Goal: Task Accomplishment & Management: Manage account settings

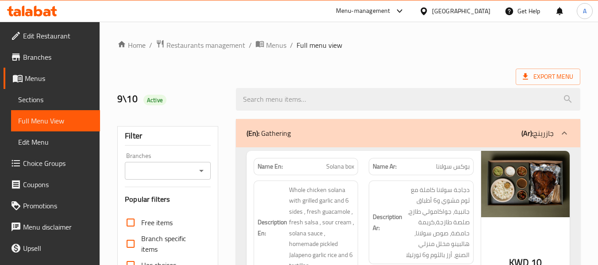
scroll to position [1957, 0]
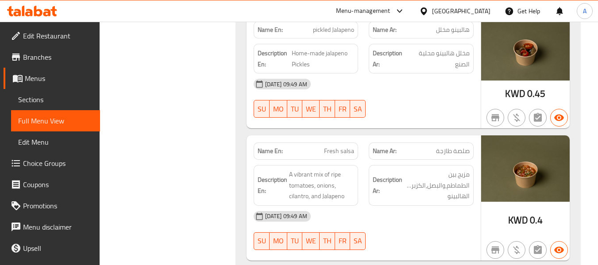
click at [428, 9] on icon at bounding box center [423, 11] width 9 height 9
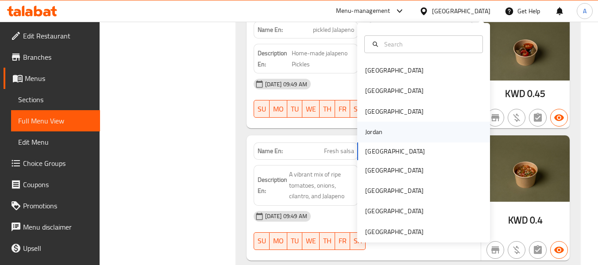
click at [376, 135] on div "Jordan" at bounding box center [373, 132] width 31 height 20
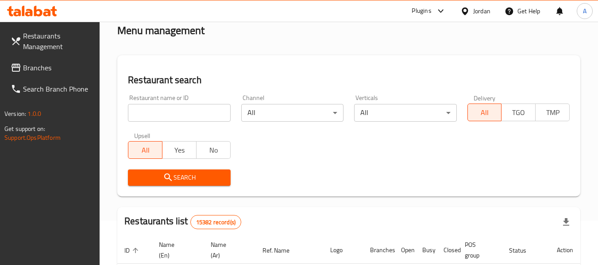
scroll to position [44, 0]
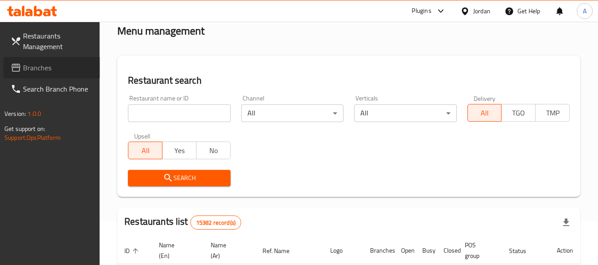
click at [39, 74] on link "Branches" at bounding box center [52, 67] width 96 height 21
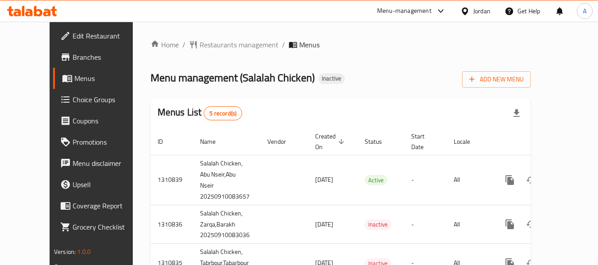
click at [214, 35] on div "Home / Restaurants management / Menus Menu management ( Salalah Chicken ) Inact…" at bounding box center [340, 192] width 415 height 341
click at [210, 37] on div "Home / Restaurants management / Menus Menu management ( Salalah Chicken ) Inact…" at bounding box center [340, 192] width 415 height 341
click at [206, 41] on span "Restaurants management" at bounding box center [239, 44] width 79 height 11
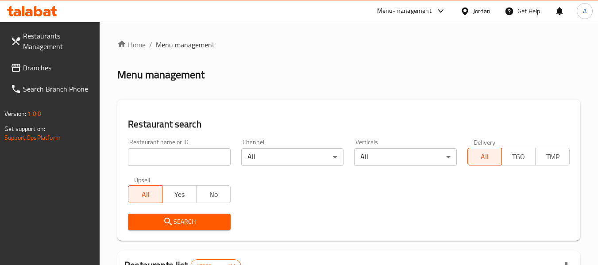
click at [44, 66] on span "Branches" at bounding box center [58, 67] width 70 height 11
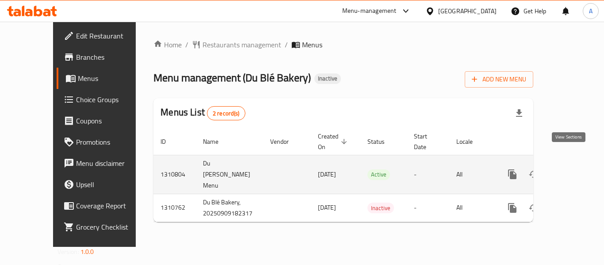
click at [569, 164] on link "enhanced table" at bounding box center [576, 174] width 21 height 21
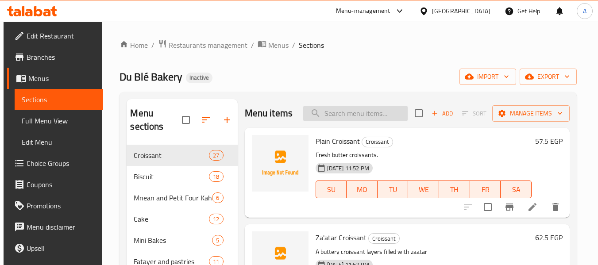
click at [328, 116] on input "search" at bounding box center [355, 113] width 104 height 15
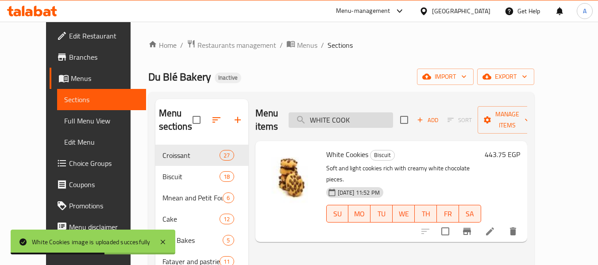
click at [347, 112] on input "WHITE COOK" at bounding box center [340, 119] width 104 height 15
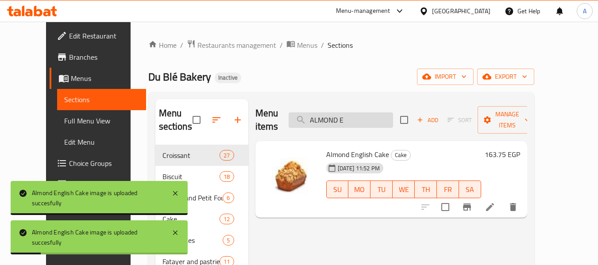
click at [370, 115] on input "ALMOND E" at bounding box center [340, 119] width 104 height 15
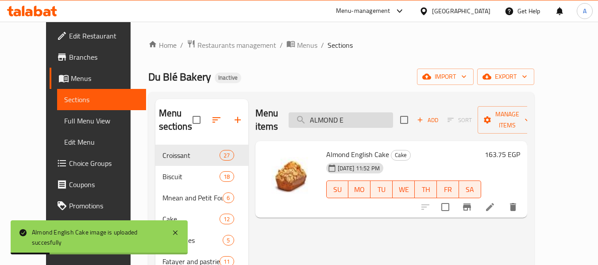
click at [370, 115] on input "ALMOND E" at bounding box center [340, 119] width 104 height 15
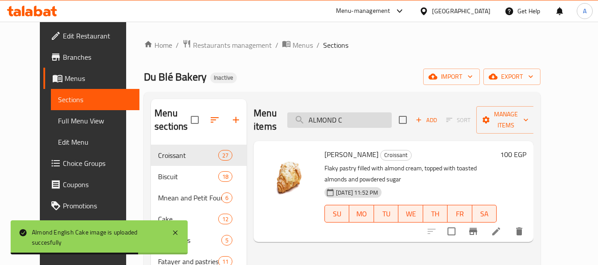
click at [362, 116] on input "ALMOND C" at bounding box center [339, 119] width 104 height 15
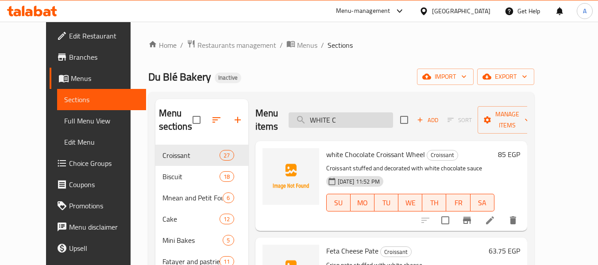
click at [358, 120] on input "WHITE C" at bounding box center [340, 119] width 104 height 15
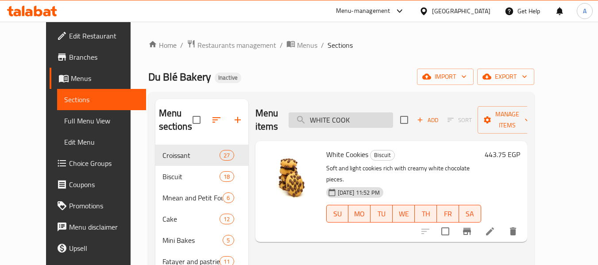
click at [362, 112] on input "WHITE COOK" at bounding box center [340, 119] width 104 height 15
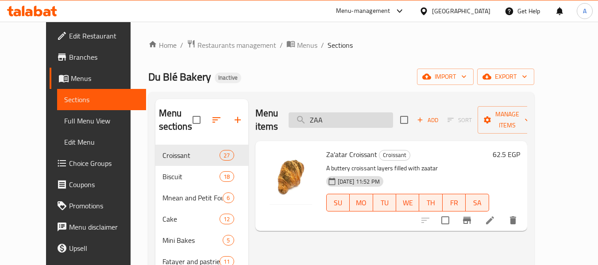
click at [383, 114] on input "ZAA" at bounding box center [340, 119] width 104 height 15
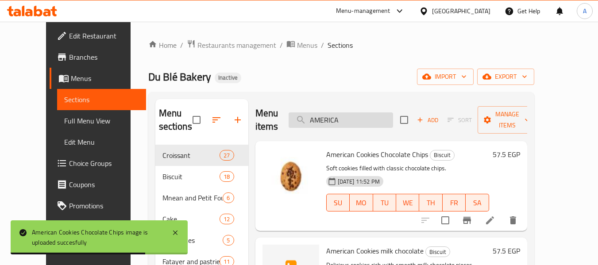
click at [363, 118] on input "AMERICA" at bounding box center [340, 119] width 104 height 15
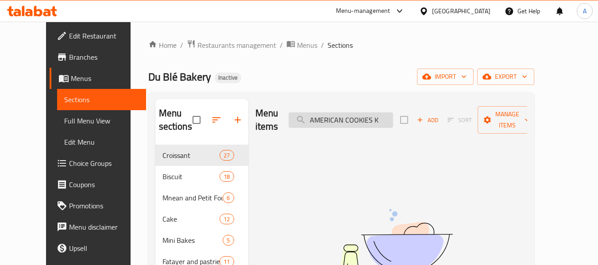
click at [372, 112] on input "AMERICAN COOKIES K" at bounding box center [340, 119] width 104 height 15
click at [354, 117] on input "KITKAT" at bounding box center [340, 119] width 104 height 15
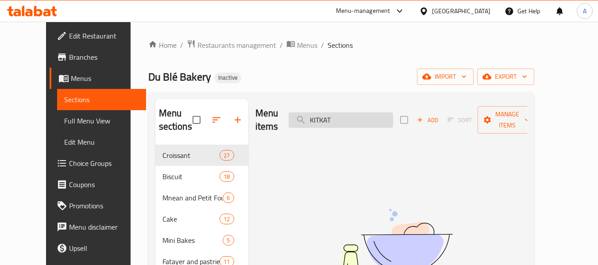
click at [354, 117] on input "KITKAT" at bounding box center [340, 119] width 104 height 15
click at [354, 114] on input "KIT KA" at bounding box center [340, 119] width 104 height 15
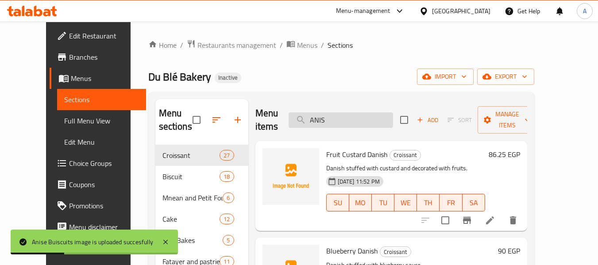
click at [346, 113] on input "ANIS" at bounding box center [340, 119] width 104 height 15
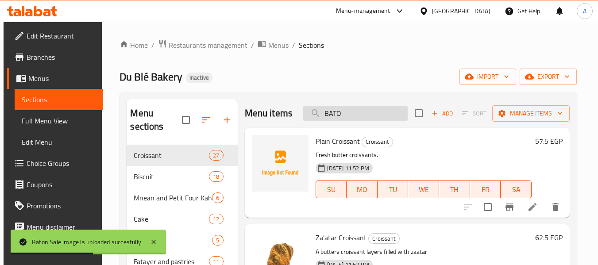
click at [368, 121] on input "BATO" at bounding box center [355, 113] width 104 height 15
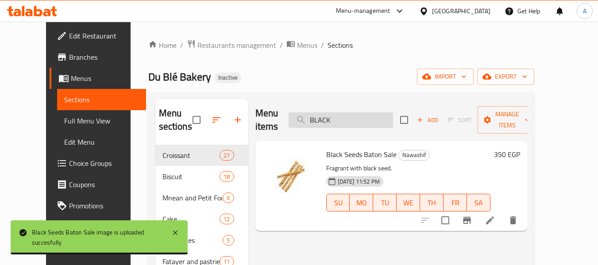
click at [367, 112] on input "BLACK" at bounding box center [340, 119] width 104 height 15
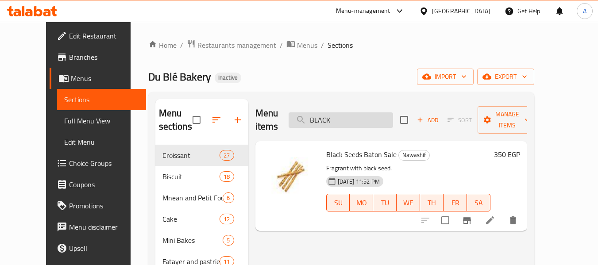
click at [367, 112] on input "BLACK" at bounding box center [340, 119] width 104 height 15
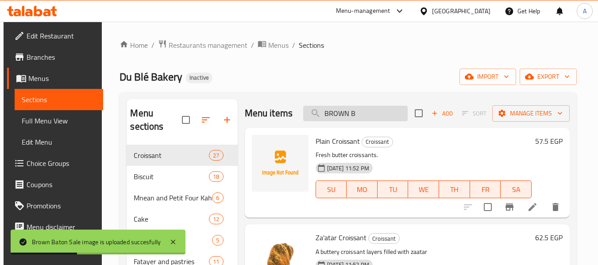
click at [378, 121] on input "BROWN B" at bounding box center [355, 113] width 104 height 15
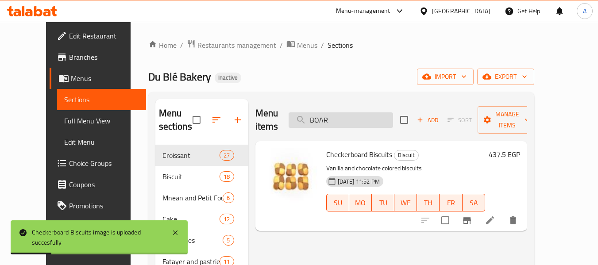
click at [353, 112] on input "BOAR" at bounding box center [340, 119] width 104 height 15
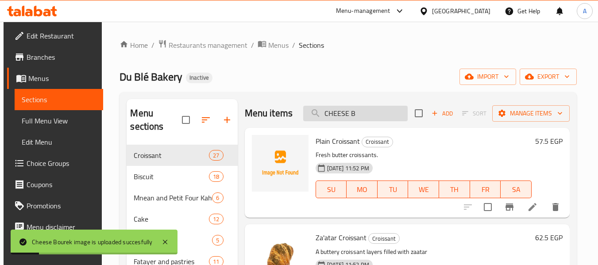
click at [361, 121] on input "CHEESE B" at bounding box center [355, 113] width 104 height 15
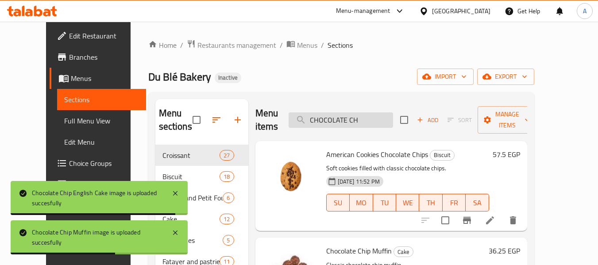
click at [372, 122] on input "CHOCOLATE CH" at bounding box center [340, 119] width 104 height 15
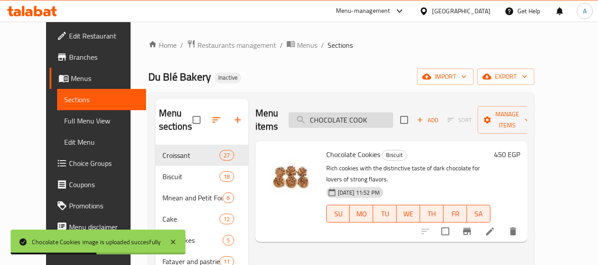
click at [375, 115] on input "CHOCOLATE COOK" at bounding box center [340, 119] width 104 height 15
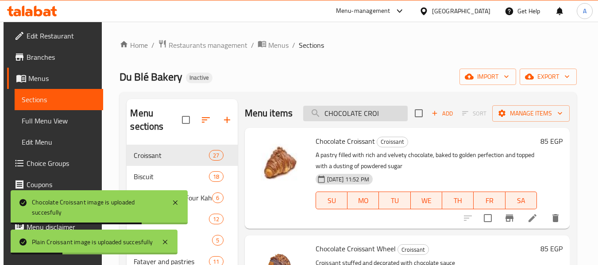
click at [371, 121] on input "CHOCOLATE CROI" at bounding box center [355, 113] width 104 height 15
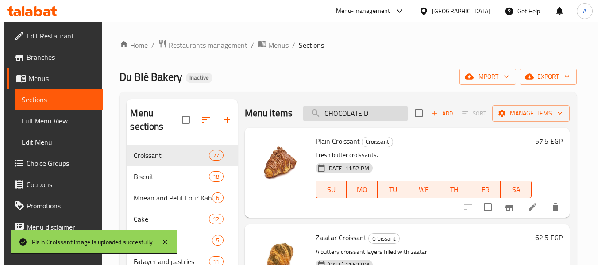
click at [376, 119] on input "CHOCOLATE D" at bounding box center [355, 113] width 104 height 15
click at [372, 118] on input "CHOCOLATE DO" at bounding box center [355, 113] width 104 height 15
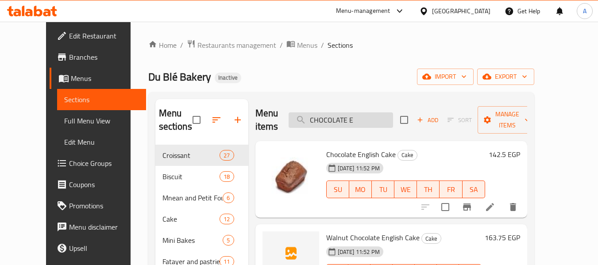
click at [376, 118] on input "CHOCOLATE E" at bounding box center [340, 119] width 104 height 15
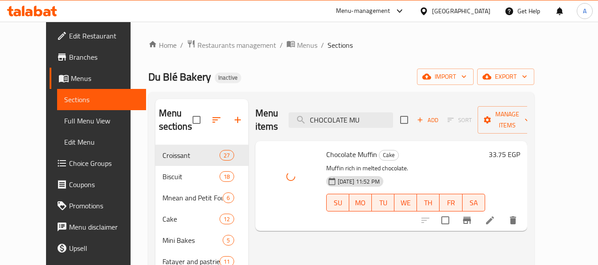
click at [326, 148] on span "Chocolate Muffin" at bounding box center [351, 154] width 51 height 13
copy span "Chocolate"
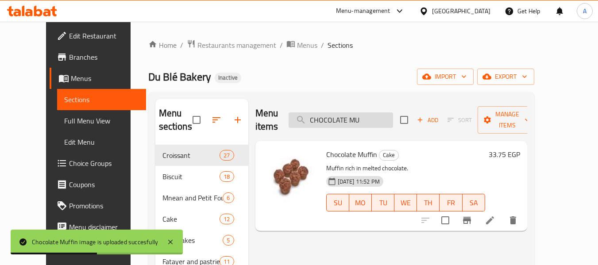
click at [372, 117] on input "CHOCOLATE MU" at bounding box center [340, 119] width 104 height 15
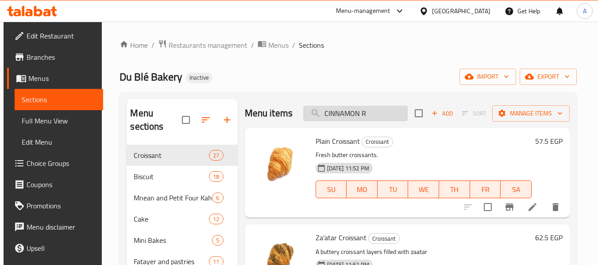
click at [378, 121] on input "CINNAMON R" at bounding box center [355, 113] width 104 height 15
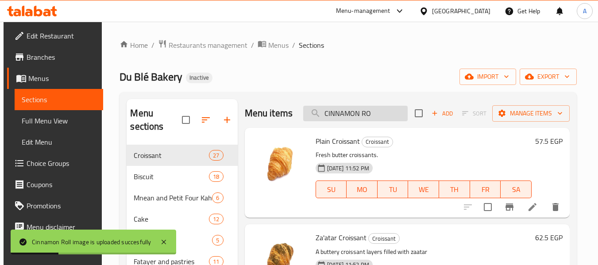
click at [346, 114] on input "CINNAMON RO" at bounding box center [355, 113] width 104 height 15
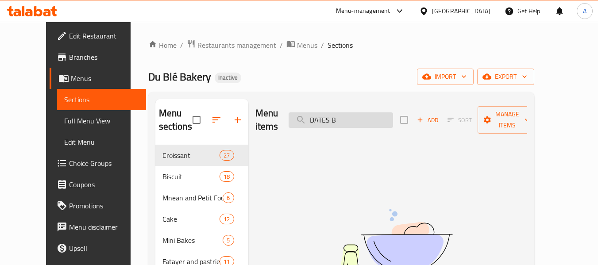
click at [357, 112] on input "DATES B" at bounding box center [340, 119] width 104 height 15
click at [364, 115] on input "DATES" at bounding box center [340, 119] width 104 height 15
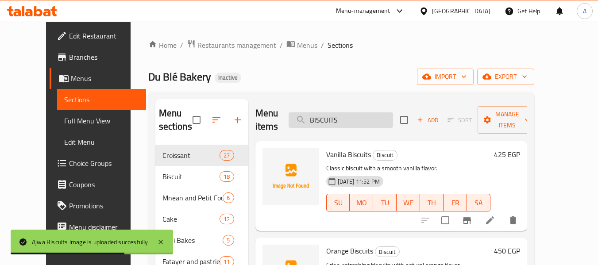
click at [360, 126] on input "BISCUITS" at bounding box center [340, 119] width 104 height 15
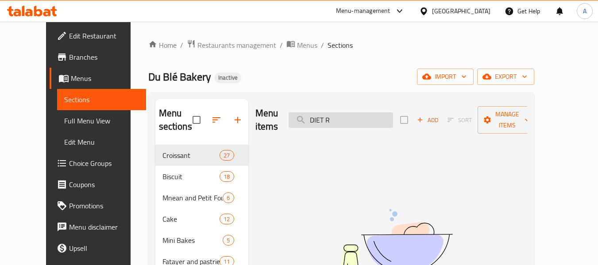
click at [367, 115] on input "DIET R" at bounding box center [340, 119] width 104 height 15
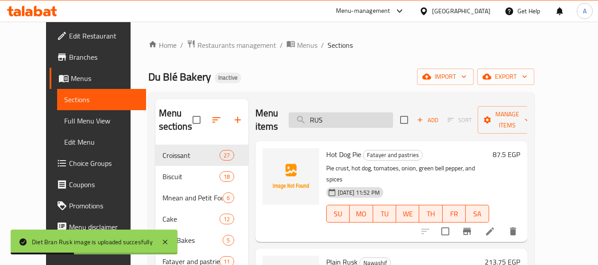
click at [339, 123] on input "RUS" at bounding box center [340, 119] width 104 height 15
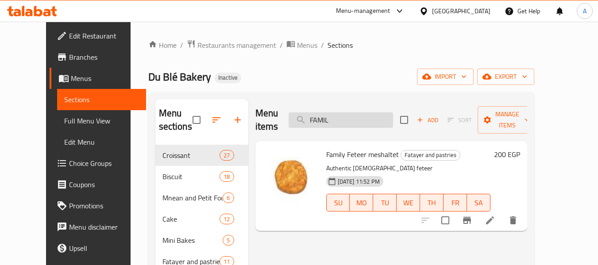
click at [368, 119] on input "FAMIL" at bounding box center [340, 119] width 104 height 15
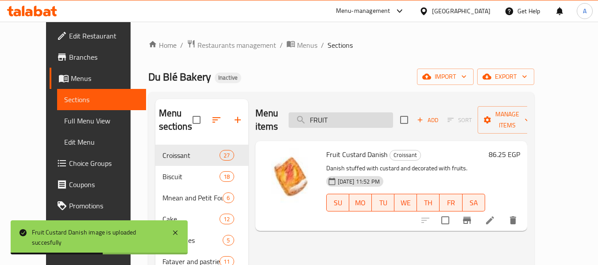
click at [375, 115] on input "FRUIT" at bounding box center [340, 119] width 104 height 15
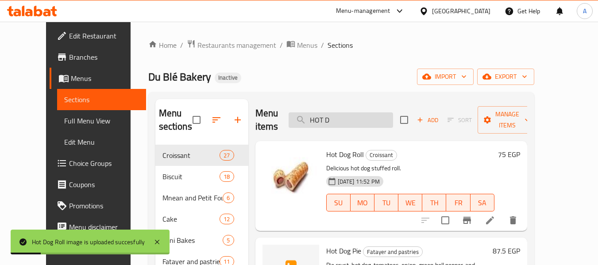
click at [360, 118] on input "HOT D" at bounding box center [340, 119] width 104 height 15
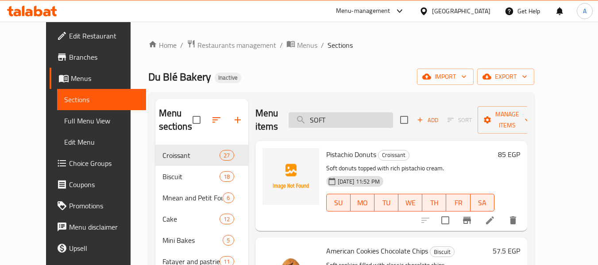
click at [358, 121] on input "SOFT" at bounding box center [340, 119] width 104 height 15
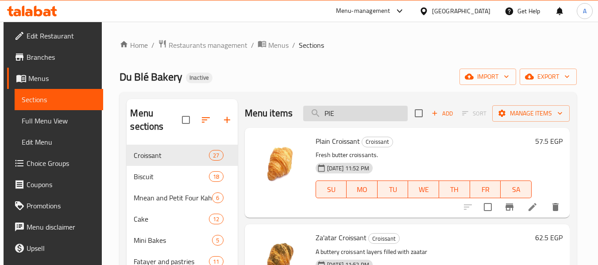
click at [341, 121] on input "PIE" at bounding box center [355, 113] width 104 height 15
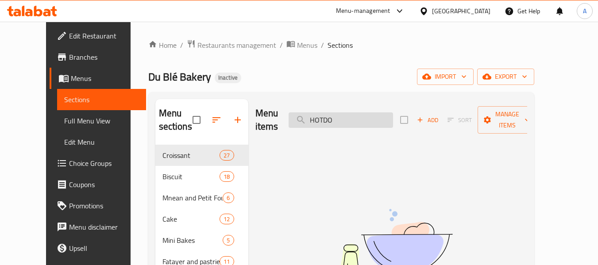
click at [338, 117] on input "HOTDO" at bounding box center [340, 119] width 104 height 15
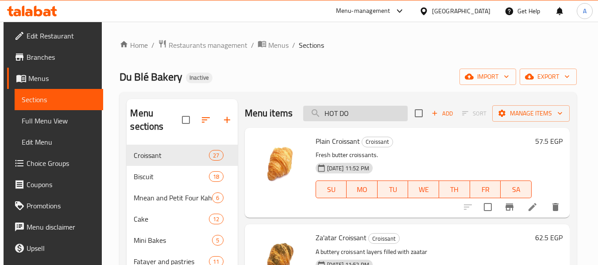
click at [347, 116] on input "HOT DO" at bounding box center [355, 113] width 104 height 15
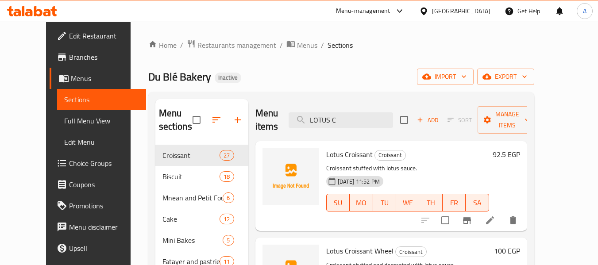
scroll to position [44, 0]
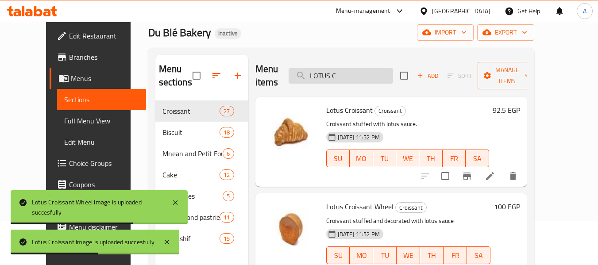
click at [366, 71] on input "LOTUS C" at bounding box center [340, 75] width 104 height 15
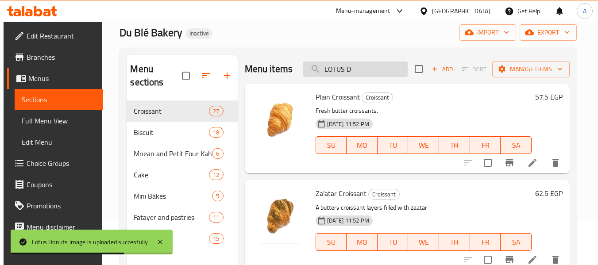
click at [360, 73] on input "LOTUS D" at bounding box center [355, 68] width 104 height 15
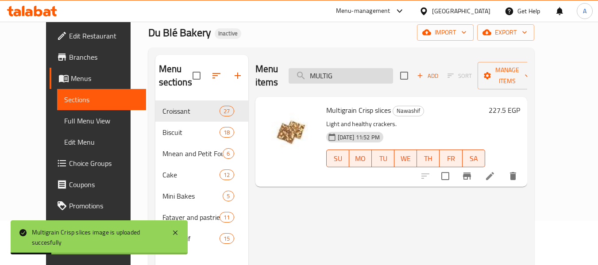
click at [349, 68] on input "MULTIG" at bounding box center [340, 75] width 104 height 15
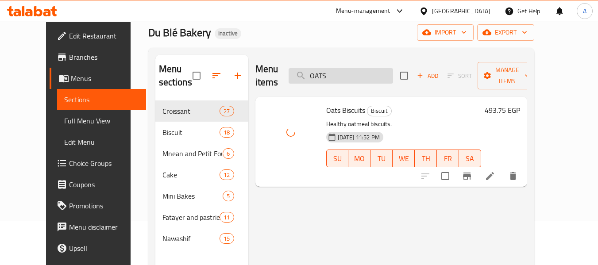
click at [366, 69] on input "OATS" at bounding box center [340, 75] width 104 height 15
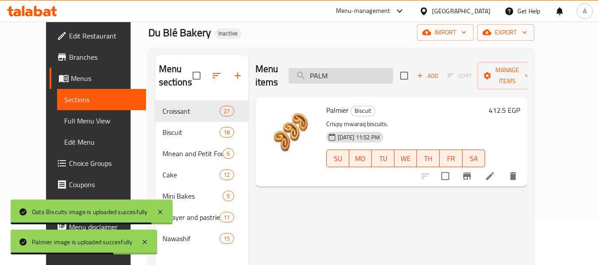
click at [362, 74] on input "PALM" at bounding box center [340, 75] width 104 height 15
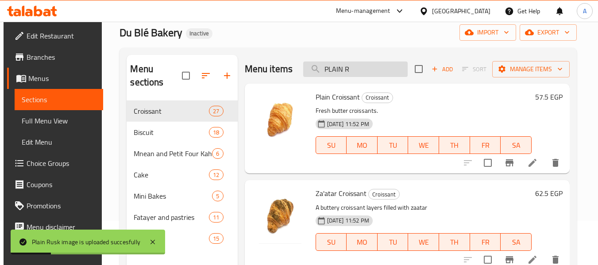
click at [364, 77] on input "PLAIN R" at bounding box center [355, 68] width 104 height 15
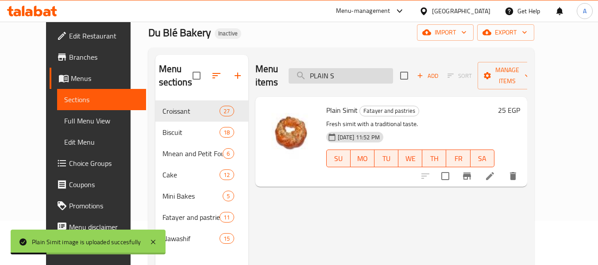
click at [351, 68] on input "PLAIN S" at bounding box center [340, 75] width 104 height 15
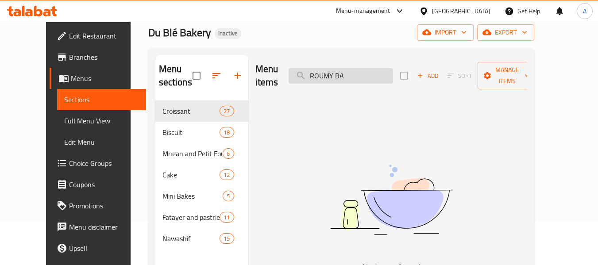
click at [349, 70] on input "ROUMY BA" at bounding box center [340, 75] width 104 height 15
click at [361, 68] on input "ROUM BA" at bounding box center [340, 75] width 104 height 15
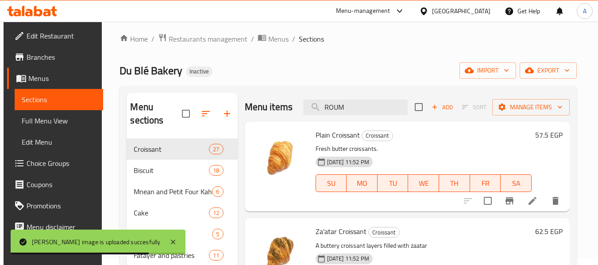
scroll to position [0, 0]
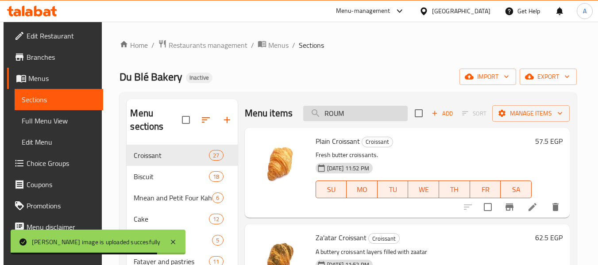
click at [357, 120] on input "ROUM" at bounding box center [355, 113] width 104 height 15
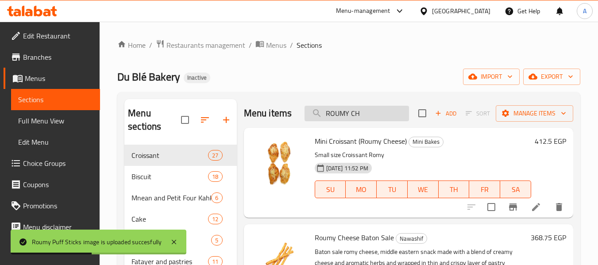
click at [340, 121] on input "ROUMY CH" at bounding box center [356, 113] width 104 height 15
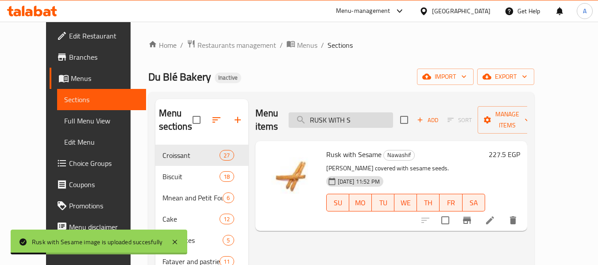
click at [366, 117] on input "RUSK WITH S" at bounding box center [340, 119] width 104 height 15
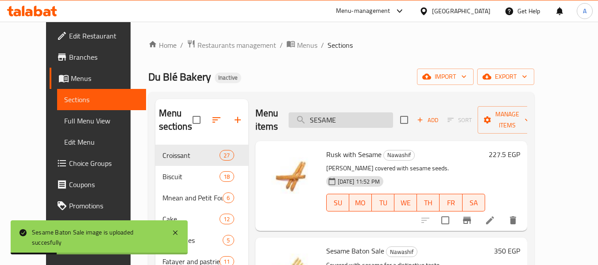
click at [362, 117] on input "SESAME" at bounding box center [340, 119] width 104 height 15
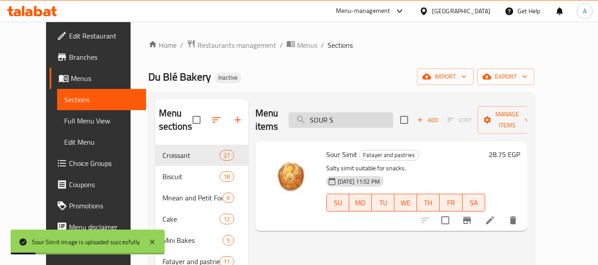
click at [367, 115] on input "SOUR S" at bounding box center [340, 119] width 104 height 15
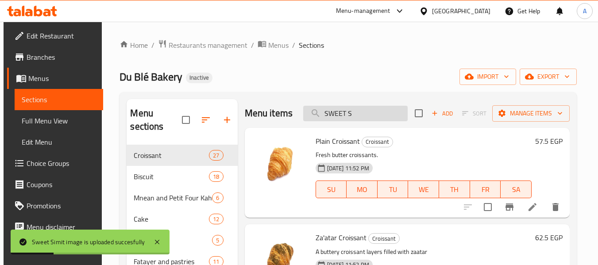
click at [345, 121] on input "SWEET S" at bounding box center [355, 113] width 104 height 15
click at [362, 116] on input "VANILLA B" at bounding box center [355, 113] width 104 height 15
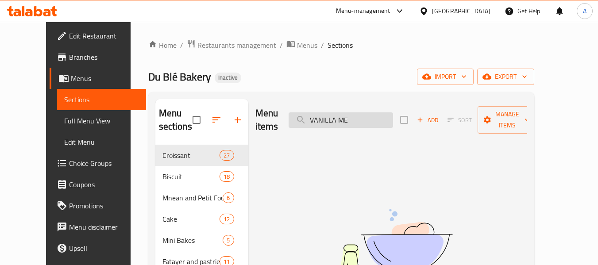
click at [363, 112] on input "VANILLA ME" at bounding box center [340, 119] width 104 height 15
click at [360, 114] on input "VANILLA ME" at bounding box center [340, 119] width 104 height 15
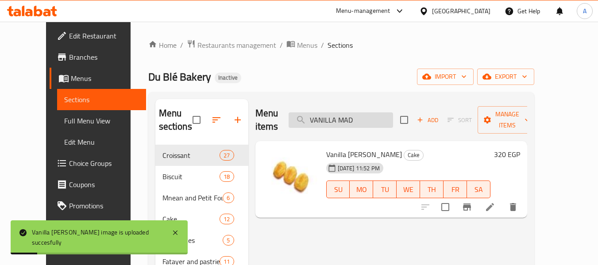
click at [349, 115] on input "VANILLA MAD" at bounding box center [340, 119] width 104 height 15
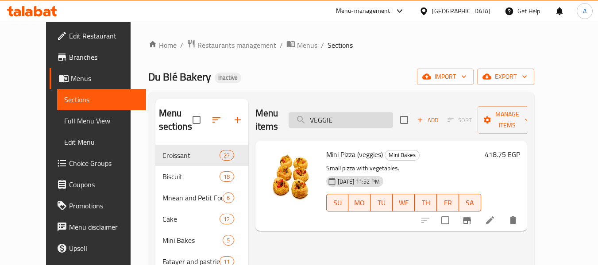
click at [364, 112] on input "VEGGIE" at bounding box center [340, 119] width 104 height 15
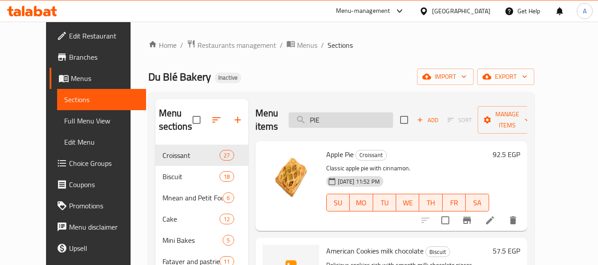
click at [340, 123] on input "PIE" at bounding box center [340, 119] width 104 height 15
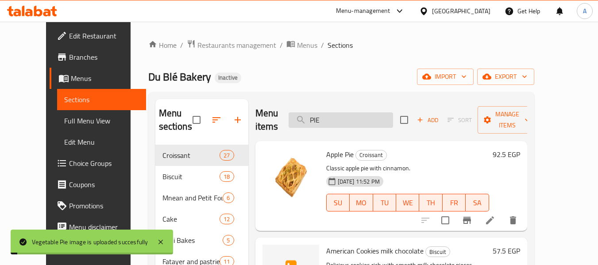
click at [340, 123] on input "PIE" at bounding box center [340, 119] width 104 height 15
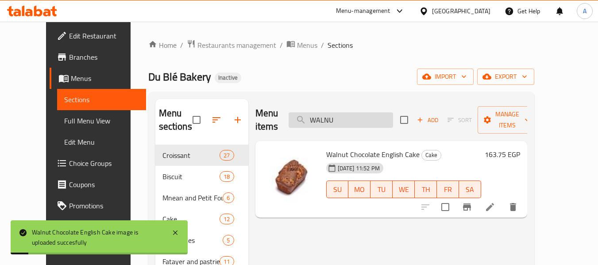
click at [343, 116] on input "WALNU" at bounding box center [340, 119] width 104 height 15
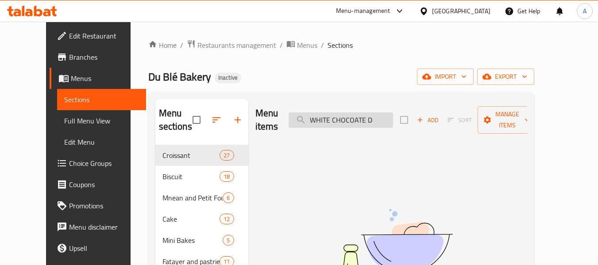
click at [373, 115] on input "WHITE CHOCOATE D" at bounding box center [340, 119] width 104 height 15
click at [371, 114] on input "WHITE CHOCOATE D" at bounding box center [340, 119] width 104 height 15
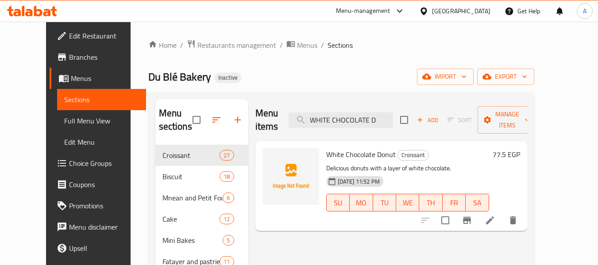
type input "WHITE CHOCOLATE D"
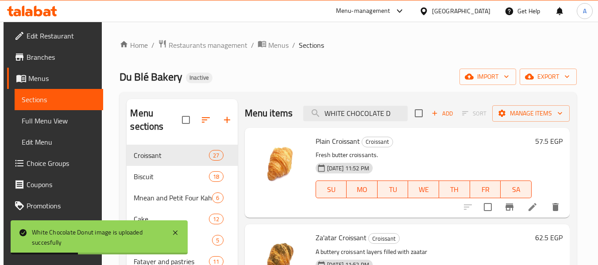
click at [375, 81] on div "Du Blé Bakery Inactive import export" at bounding box center [347, 77] width 457 height 16
click at [65, 119] on span "Full Menu View" at bounding box center [59, 120] width 75 height 11
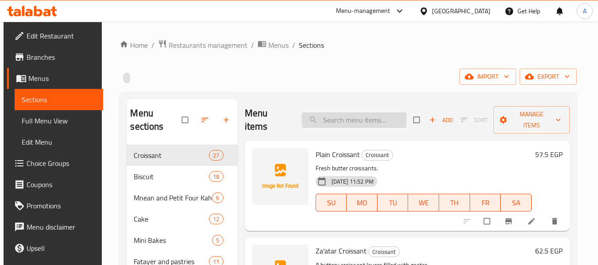
click at [349, 122] on input "search" at bounding box center [354, 119] width 104 height 15
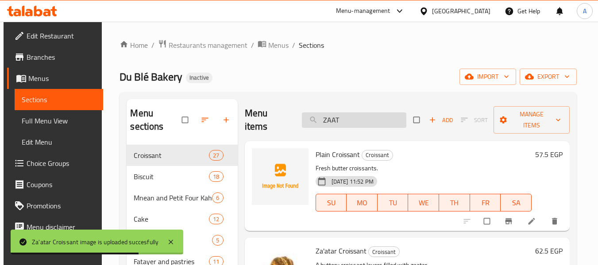
click at [346, 115] on input "ZAAT" at bounding box center [354, 119] width 104 height 15
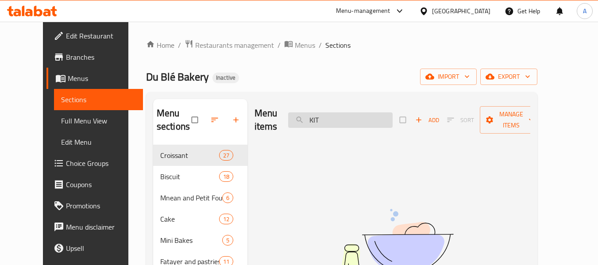
click at [348, 123] on input "KIT" at bounding box center [340, 119] width 104 height 15
click at [350, 119] on input "KIT" at bounding box center [340, 119] width 104 height 15
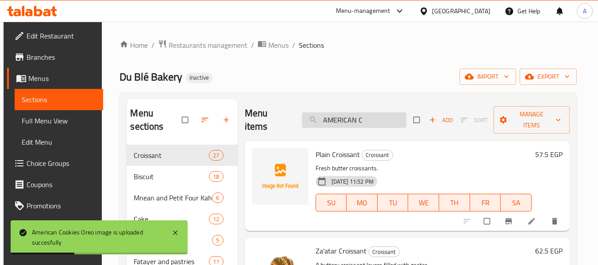
click at [366, 124] on input "AMERICAN C" at bounding box center [354, 119] width 104 height 15
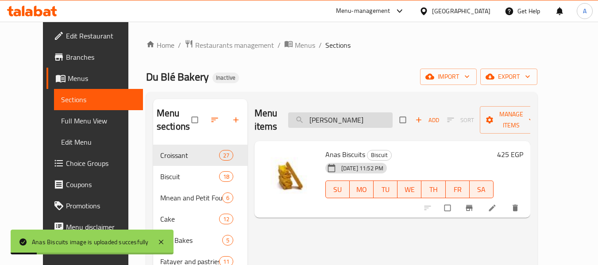
click at [342, 114] on input "ANA" at bounding box center [340, 119] width 104 height 15
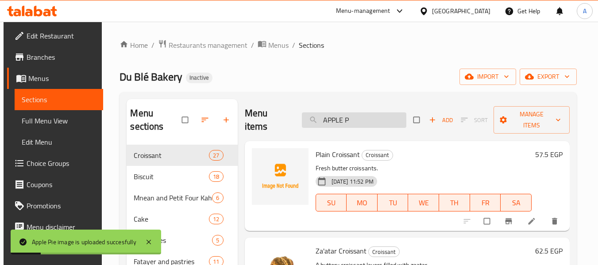
click at [361, 126] on input "APPLE P" at bounding box center [354, 119] width 104 height 15
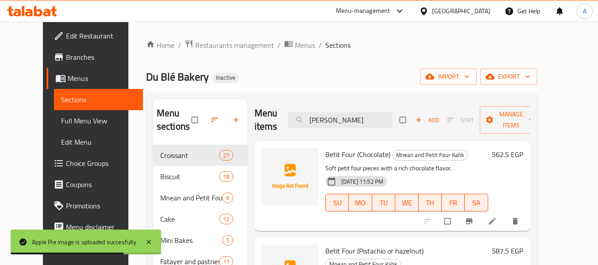
type input "BETIT"
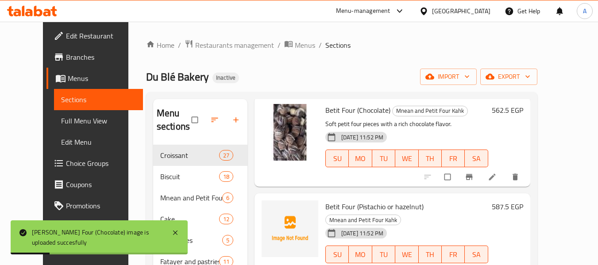
scroll to position [133, 0]
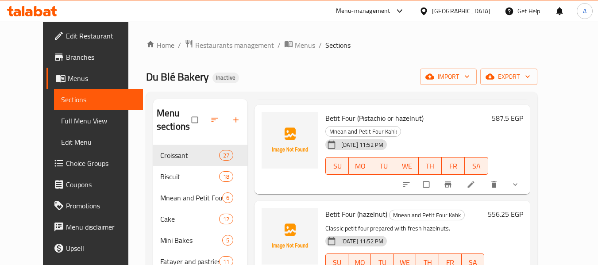
click at [474, 181] on icon at bounding box center [470, 184] width 7 height 7
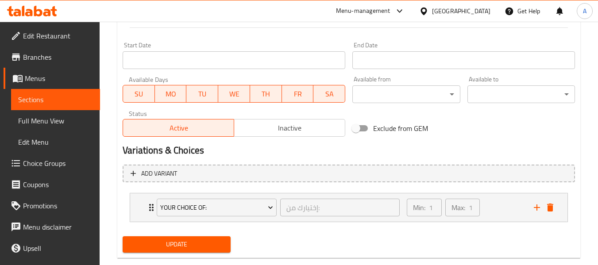
scroll to position [375, 0]
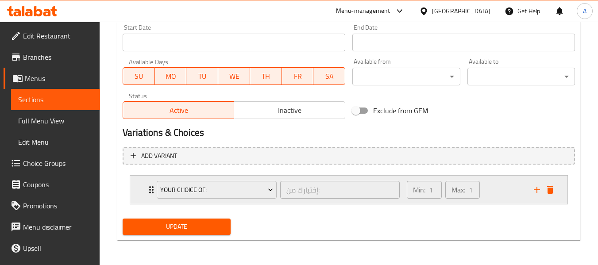
click at [505, 193] on div "Min: 1 ​ Max: 1 ​" at bounding box center [464, 190] width 127 height 28
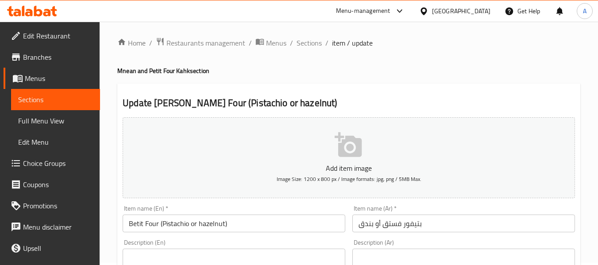
scroll to position [0, 0]
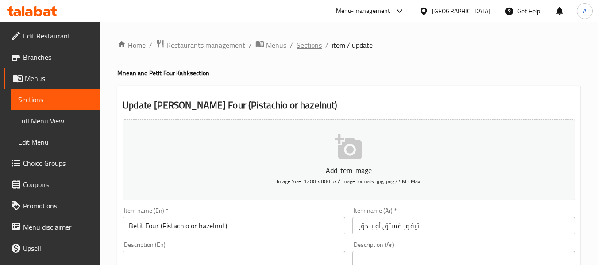
click at [303, 47] on span "Sections" at bounding box center [308, 45] width 25 height 11
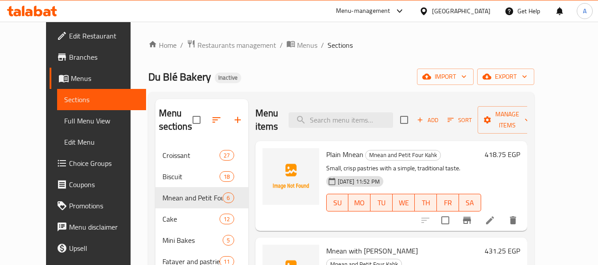
click at [357, 128] on div "Menu items Add Sort Manage items" at bounding box center [391, 120] width 272 height 42
click at [366, 118] on input "search" at bounding box center [340, 119] width 104 height 15
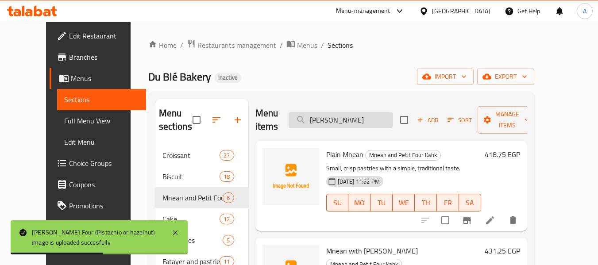
click at [344, 116] on input "BETIT" at bounding box center [340, 119] width 104 height 15
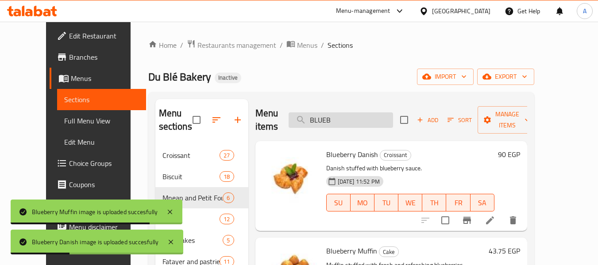
click at [361, 116] on input "BLUEB" at bounding box center [340, 119] width 104 height 15
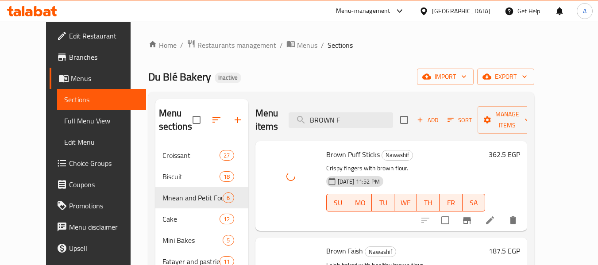
scroll to position [44, 0]
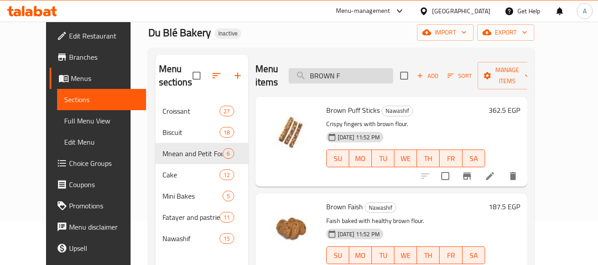
click at [349, 70] on input "BROWN F" at bounding box center [340, 75] width 104 height 15
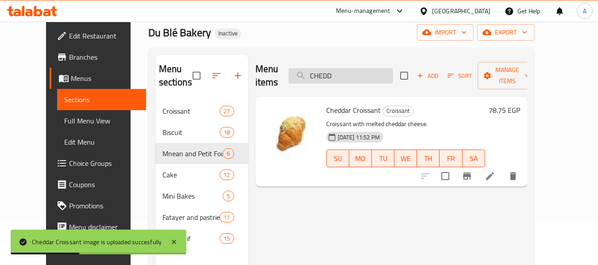
click at [337, 76] on input "CHEDD" at bounding box center [340, 75] width 104 height 15
click at [342, 69] on input "CHEDD" at bounding box center [340, 75] width 104 height 15
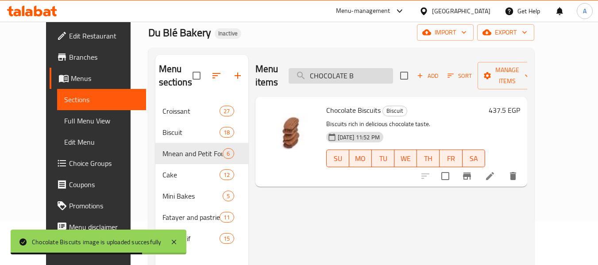
click at [341, 72] on input "CHOCOLATE B" at bounding box center [340, 75] width 104 height 15
paste input "hocolate"
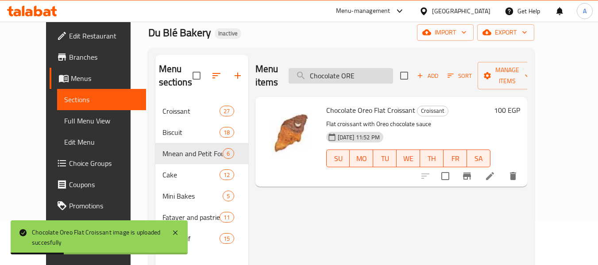
click at [373, 73] on input "Chocolate ORE" at bounding box center [340, 75] width 104 height 15
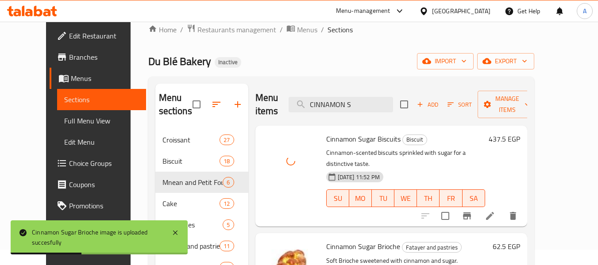
scroll to position [0, 0]
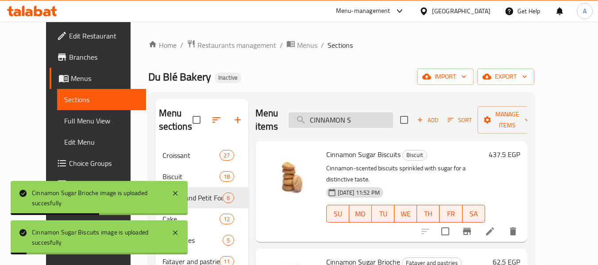
click at [366, 115] on input "CINNAMON S" at bounding box center [340, 119] width 104 height 15
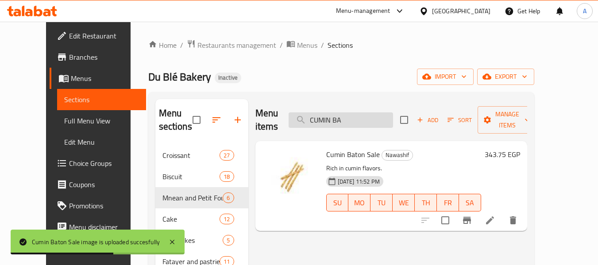
click at [346, 112] on input "CUMIN BA" at bounding box center [340, 119] width 104 height 15
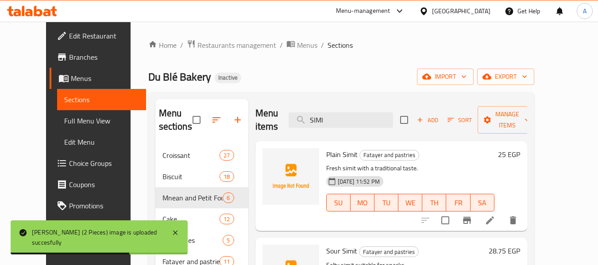
click at [349, 130] on div "Menu items SIMI Add Sort Manage items" at bounding box center [391, 120] width 272 height 42
click at [358, 123] on input "SIMI" at bounding box center [340, 119] width 104 height 15
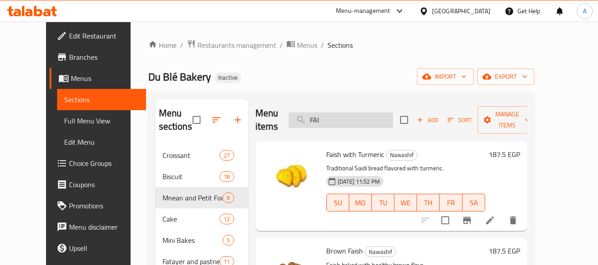
click at [343, 116] on input "FAI" at bounding box center [340, 119] width 104 height 15
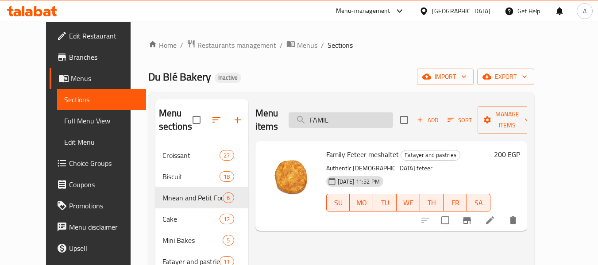
click at [367, 114] on input "FAMIL" at bounding box center [340, 119] width 104 height 15
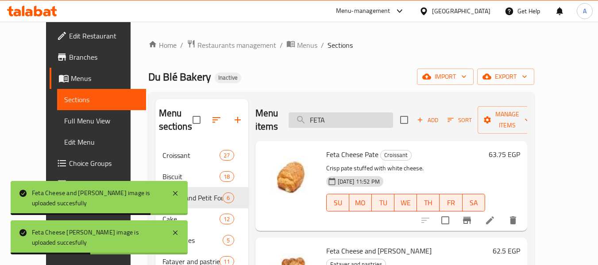
drag, startPoint x: 348, startPoint y: 115, endPoint x: 336, endPoint y: 117, distance: 12.2
click at [336, 117] on input "FETA" at bounding box center [340, 119] width 104 height 15
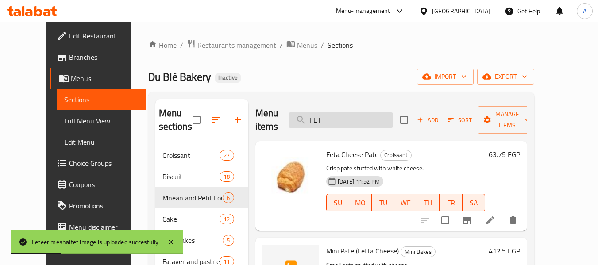
click at [367, 127] on input "FET" at bounding box center [340, 119] width 104 height 15
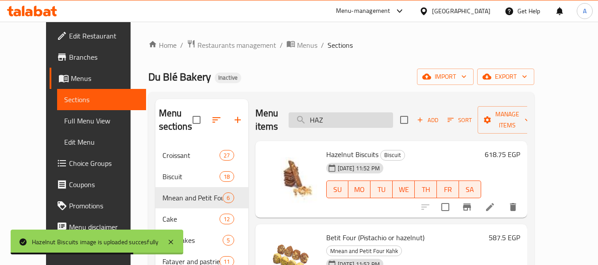
click at [350, 117] on input "HAZ" at bounding box center [340, 119] width 104 height 15
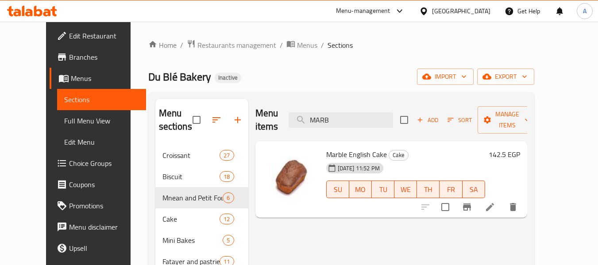
click at [350, 104] on div "Menu items MARB Add Sort Manage items" at bounding box center [391, 120] width 272 height 42
click at [346, 112] on input "MARB" at bounding box center [340, 119] width 104 height 15
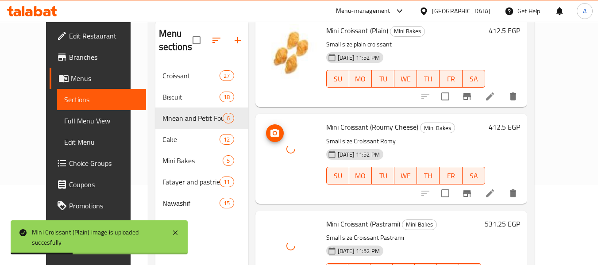
scroll to position [60, 0]
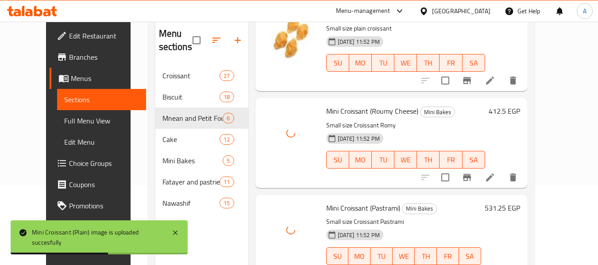
click at [255, 216] on div "Mini Croissant (Pastrami) Mini Bakes Small size Croissant Pastrami 09-09-2025 1…" at bounding box center [391, 240] width 272 height 90
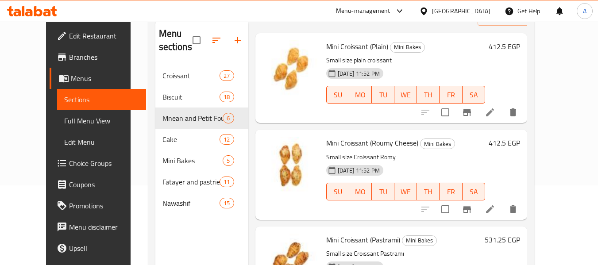
scroll to position [0, 0]
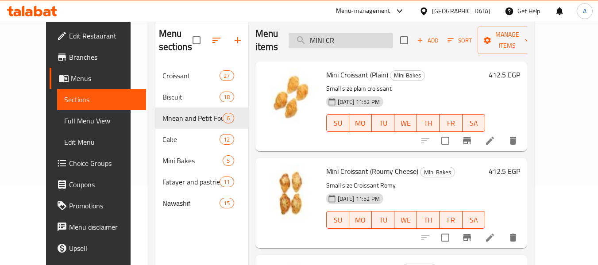
click at [360, 36] on input "MINI CR" at bounding box center [340, 40] width 104 height 15
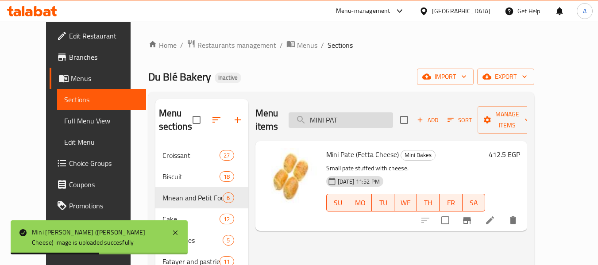
click at [380, 114] on input "MINI PAT" at bounding box center [340, 119] width 104 height 15
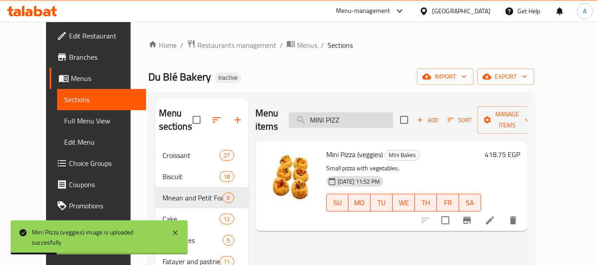
click at [359, 112] on input "MINI PIZZ" at bounding box center [340, 119] width 104 height 15
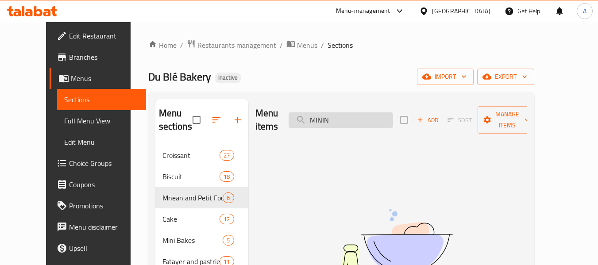
click at [365, 116] on input "MININ" at bounding box center [340, 119] width 104 height 15
click at [340, 120] on input "MININ" at bounding box center [340, 119] width 104 height 15
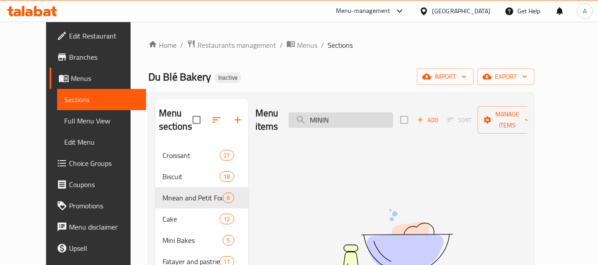
click at [340, 120] on input "MININ" at bounding box center [340, 119] width 104 height 15
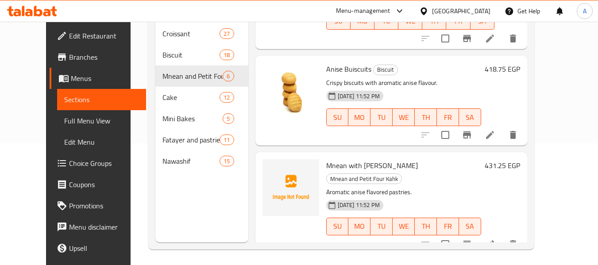
scroll to position [124, 0]
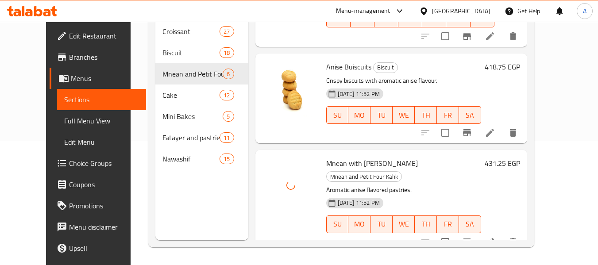
click at [251, 250] on div "Home / Restaurants management / Menus / Sections Du Blé Bakery Inactive import …" at bounding box center [341, 81] width 421 height 367
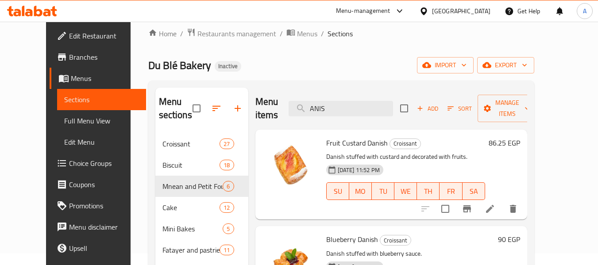
scroll to position [0, 0]
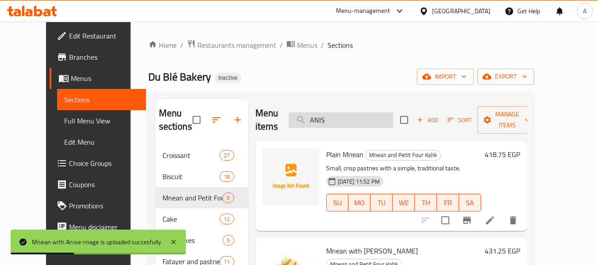
click at [348, 117] on input "ANIS" at bounding box center [340, 119] width 104 height 15
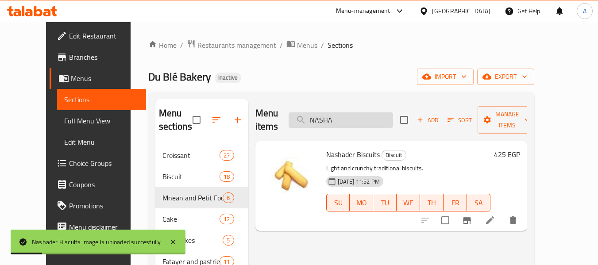
click at [348, 113] on input "NASHA" at bounding box center [340, 119] width 104 height 15
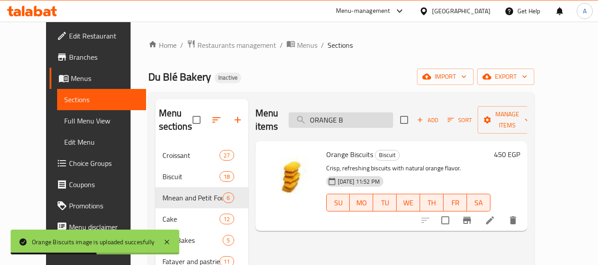
click at [370, 115] on input "ORANGE B" at bounding box center [340, 119] width 104 height 15
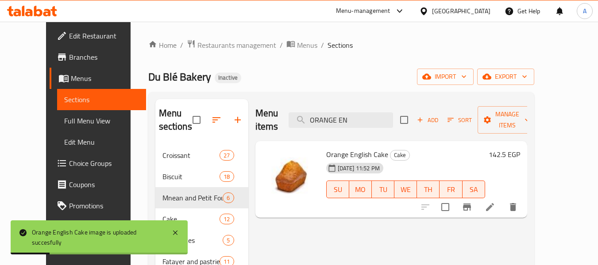
click at [346, 102] on div "Menu items ORANGE EN Add Sort Manage items" at bounding box center [391, 120] width 272 height 42
click at [343, 112] on input "ORANGE EN" at bounding box center [340, 119] width 104 height 15
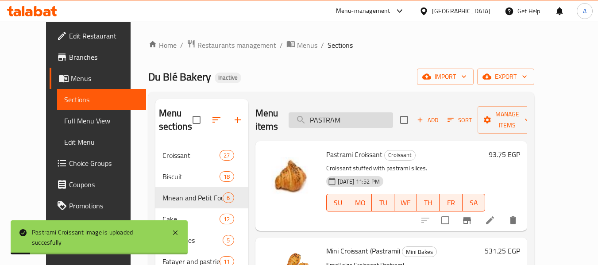
click at [376, 112] on input "PASTRAM" at bounding box center [340, 119] width 104 height 15
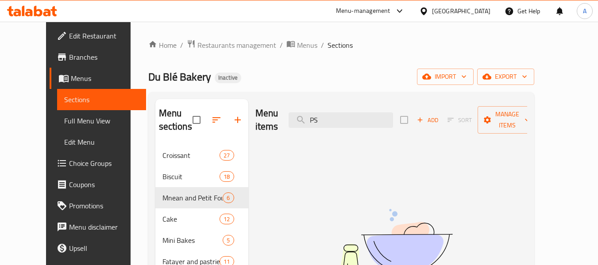
type input "P"
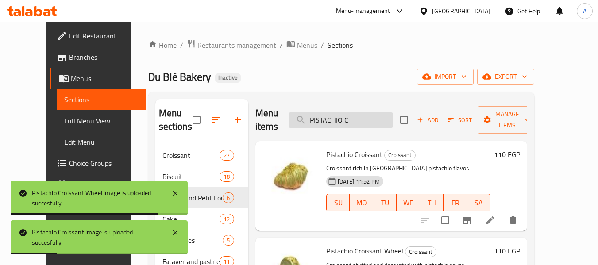
click at [371, 123] on input "PISTACHIO C" at bounding box center [340, 119] width 104 height 15
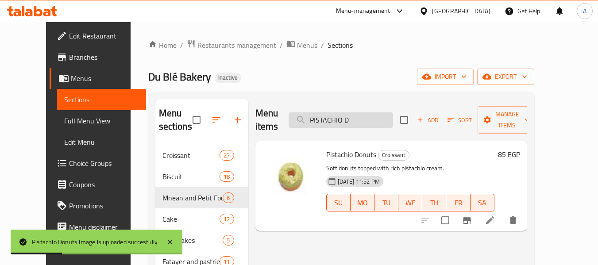
click at [377, 112] on input "PISTACHIO D" at bounding box center [340, 119] width 104 height 15
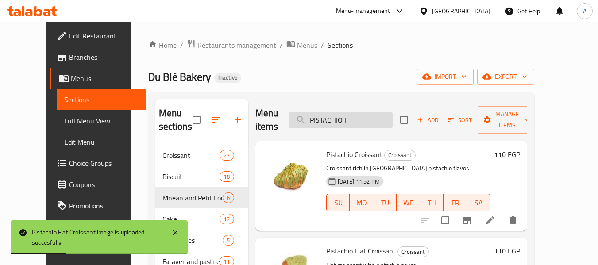
click at [376, 115] on input "PISTACHIO F" at bounding box center [340, 119] width 104 height 15
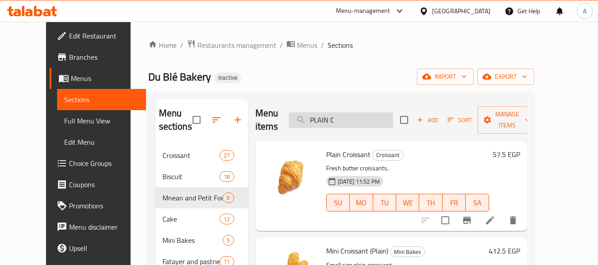
click at [365, 113] on input "PLAIN C" at bounding box center [340, 119] width 104 height 15
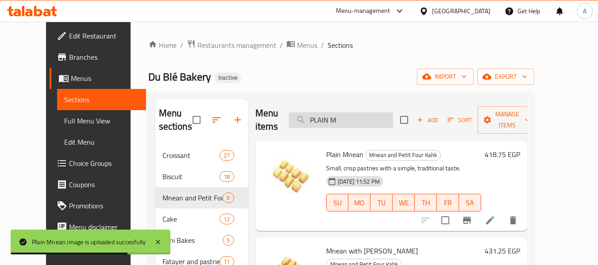
click at [341, 123] on input "PLAIN M" at bounding box center [340, 119] width 104 height 15
click at [341, 123] on input "S" at bounding box center [340, 119] width 104 height 15
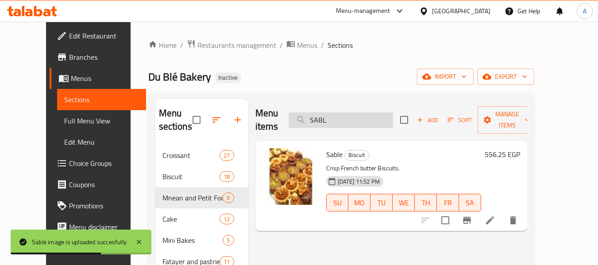
click at [364, 116] on input "SABL" at bounding box center [340, 119] width 104 height 15
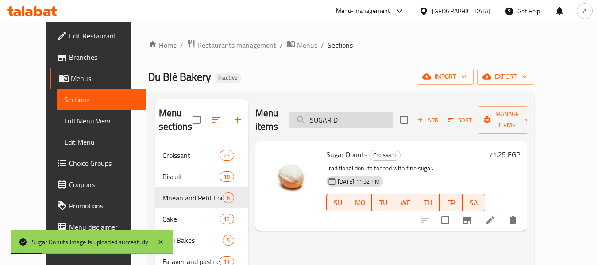
click at [338, 118] on input "SUGAR D" at bounding box center [340, 119] width 104 height 15
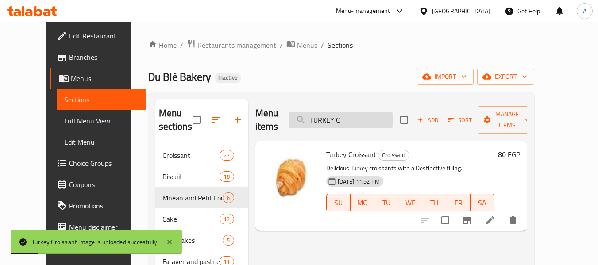
click at [361, 112] on input "TURKEY C" at bounding box center [340, 119] width 104 height 15
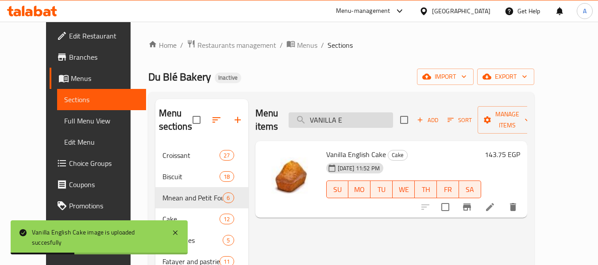
click at [364, 112] on input "VANILLA E" at bounding box center [340, 119] width 104 height 15
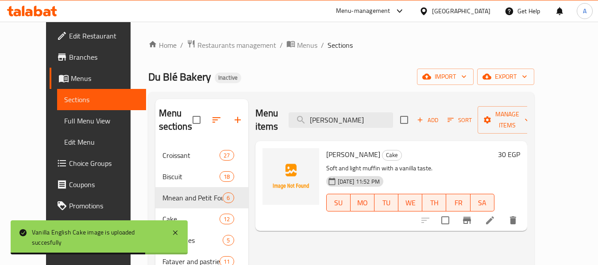
type input "VANILLA MU"
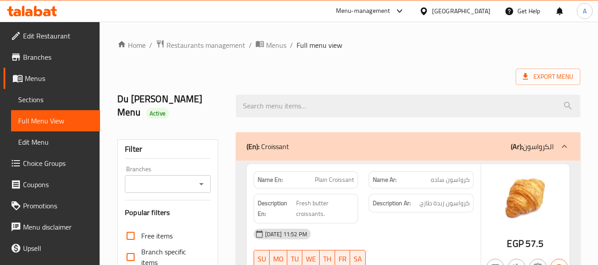
click at [481, 16] on div "[GEOGRAPHIC_DATA]" at bounding box center [461, 11] width 58 height 10
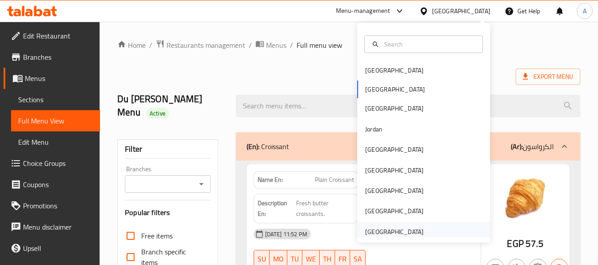
click at [381, 233] on div "[GEOGRAPHIC_DATA]" at bounding box center [394, 232] width 58 height 10
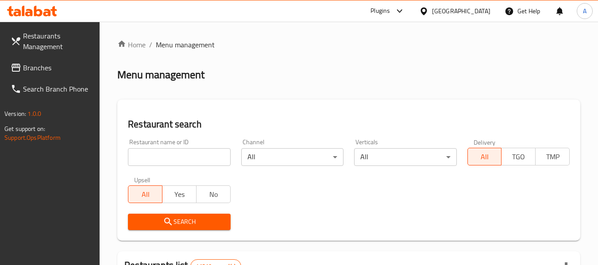
click at [36, 62] on span "Branches" at bounding box center [58, 67] width 70 height 11
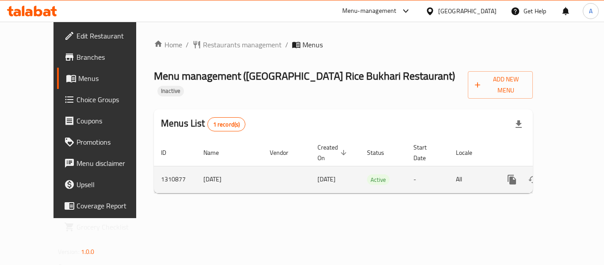
click at [572, 176] on icon "enhanced table" at bounding box center [576, 180] width 8 height 8
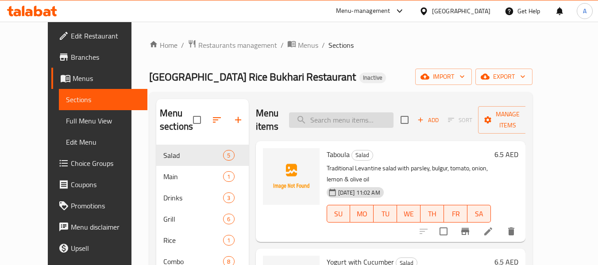
click at [364, 119] on input "search" at bounding box center [341, 119] width 104 height 15
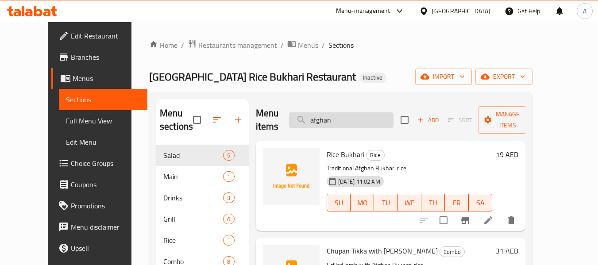
click at [362, 125] on input "afghan" at bounding box center [341, 119] width 104 height 15
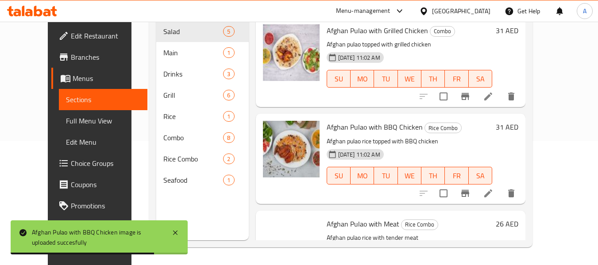
scroll to position [80, 0]
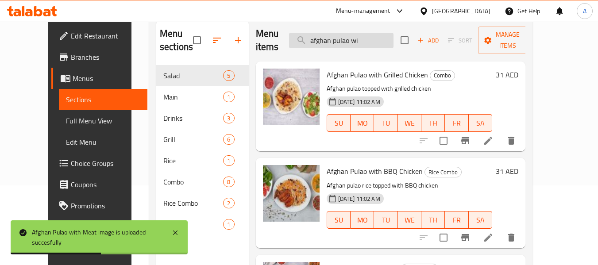
click at [371, 39] on input "afghan pulao wi" at bounding box center [341, 40] width 104 height 15
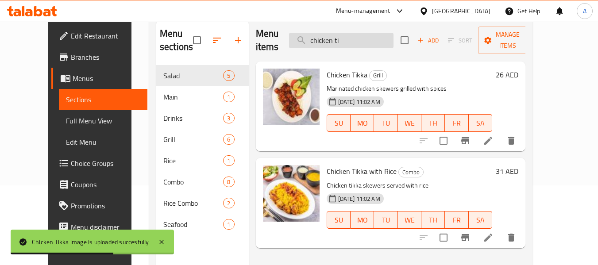
click at [382, 36] on input "chicken ti" at bounding box center [341, 40] width 104 height 15
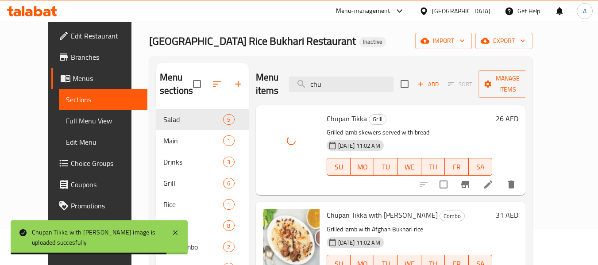
scroll to position [0, 0]
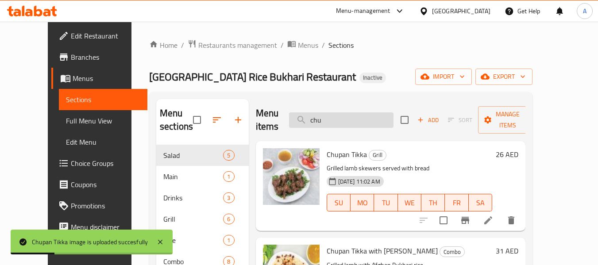
click at [352, 113] on input "chu" at bounding box center [341, 119] width 104 height 15
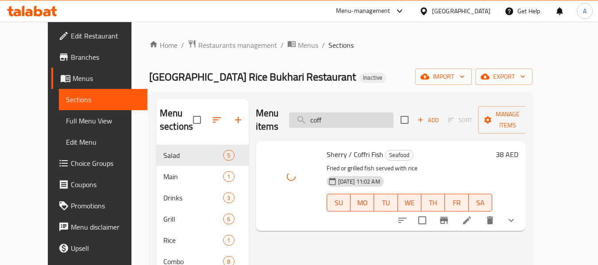
click at [349, 113] on input "coff" at bounding box center [341, 119] width 104 height 15
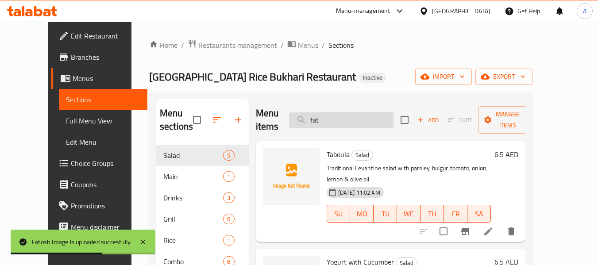
click at [341, 119] on input "fat" at bounding box center [341, 119] width 104 height 15
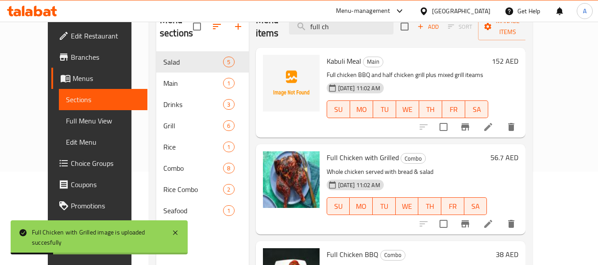
scroll to position [80, 0]
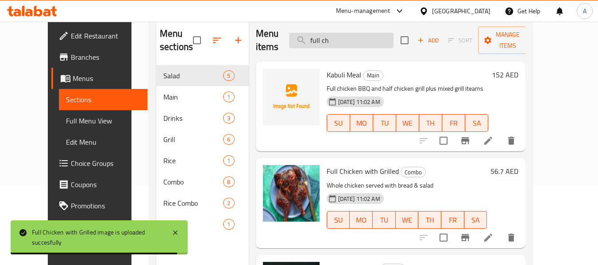
click at [354, 49] on div "Menu items full ch Add Sort Manage items" at bounding box center [391, 40] width 270 height 42
click at [362, 38] on input "full ch" at bounding box center [341, 40] width 104 height 15
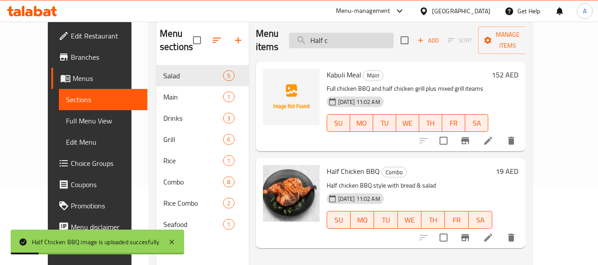
click at [359, 34] on input "Half c" at bounding box center [341, 40] width 104 height 15
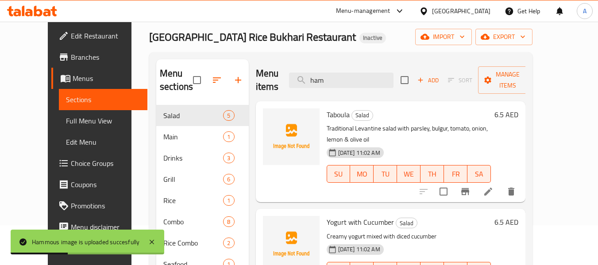
scroll to position [0, 0]
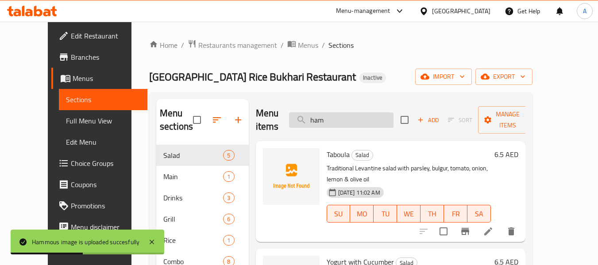
click at [343, 117] on input "ham" at bounding box center [341, 119] width 104 height 15
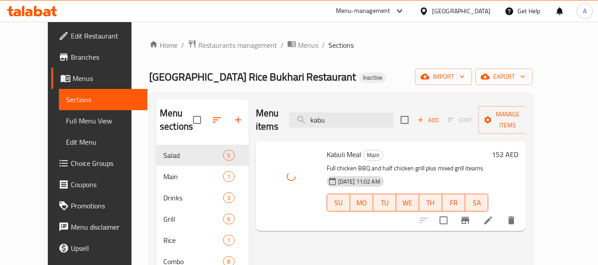
drag, startPoint x: 347, startPoint y: 120, endPoint x: 330, endPoint y: 124, distance: 17.7
click at [330, 124] on div "Menu items kabu Add Sort Manage items" at bounding box center [391, 120] width 270 height 42
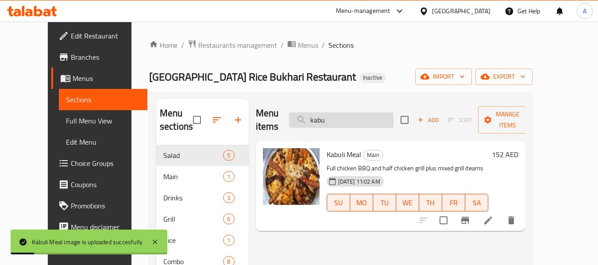
click at [325, 112] on input "kabu" at bounding box center [341, 119] width 104 height 15
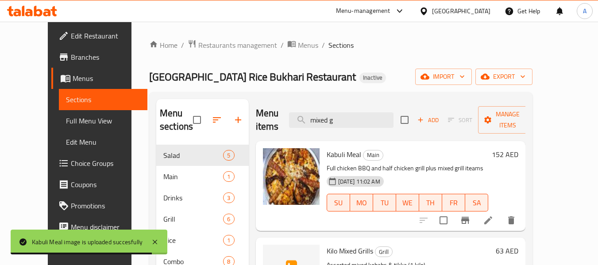
type input "mixed g"
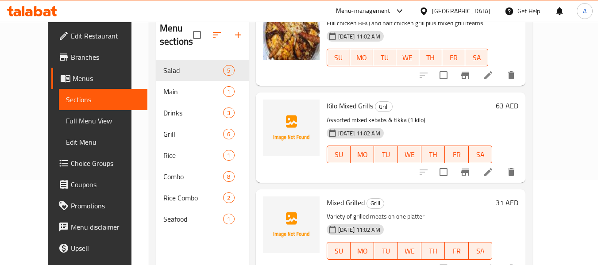
scroll to position [88, 0]
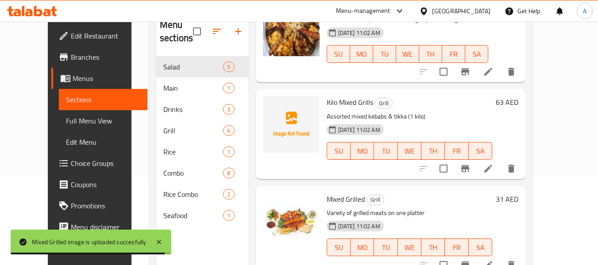
click at [330, 201] on span "Mixed Grilled" at bounding box center [345, 198] width 38 height 13
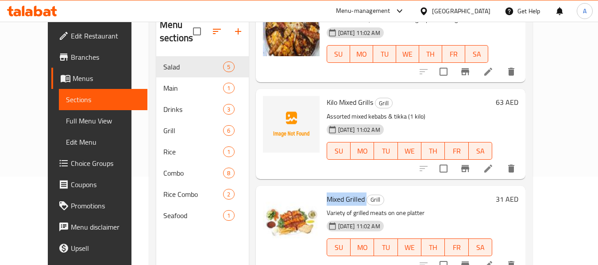
click at [330, 201] on span "Mixed Grilled" at bounding box center [345, 198] width 38 height 13
copy h6 "Mixed Grilled"
drag, startPoint x: 434, startPoint y: 211, endPoint x: 421, endPoint y: 216, distance: 14.7
click at [434, 211] on p "Variety of grilled meats on one platter" at bounding box center [409, 212] width 166 height 11
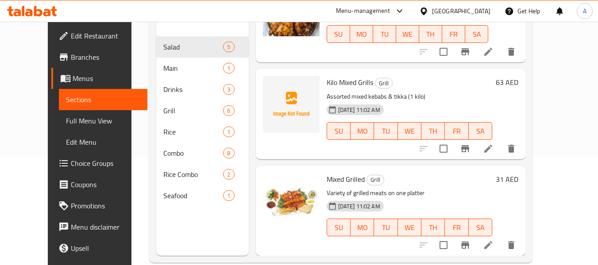
scroll to position [124, 0]
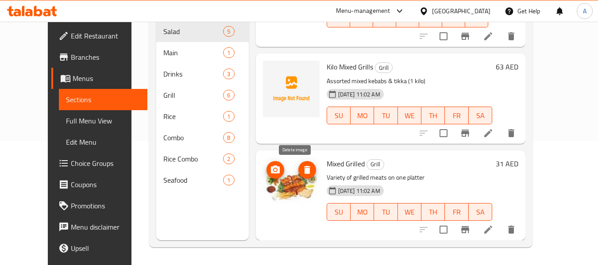
click at [301, 167] on span "delete image" at bounding box center [307, 170] width 18 height 11
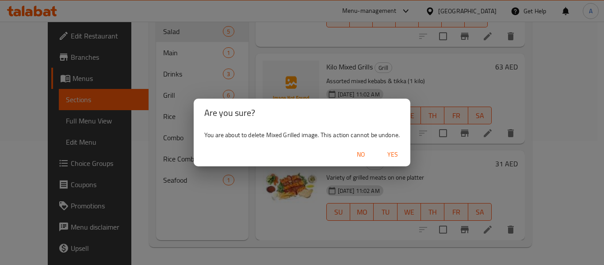
click at [390, 153] on span "Yes" at bounding box center [392, 154] width 21 height 11
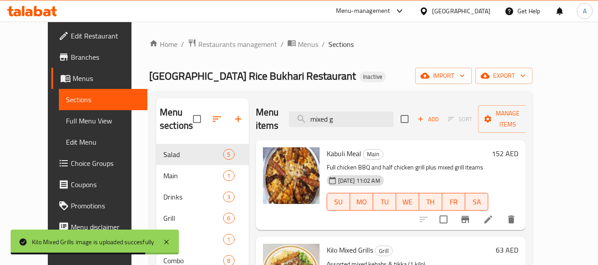
scroll to position [0, 0]
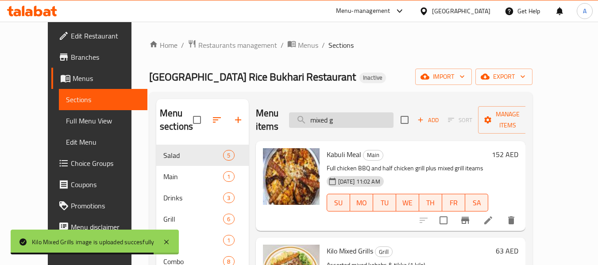
click at [351, 119] on input "mixed g" at bounding box center [341, 119] width 104 height 15
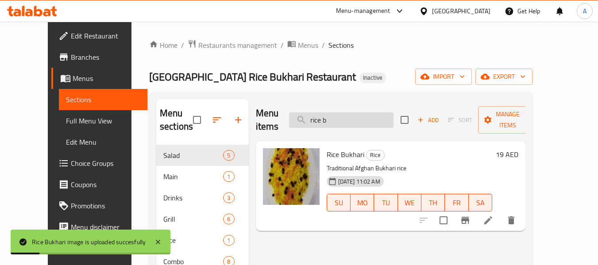
click at [338, 115] on input "rice b" at bounding box center [341, 119] width 104 height 15
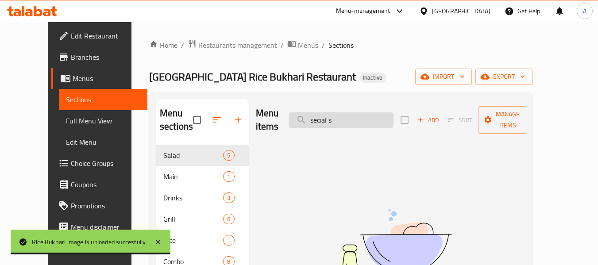
click at [360, 119] on input "secial s" at bounding box center [341, 119] width 104 height 15
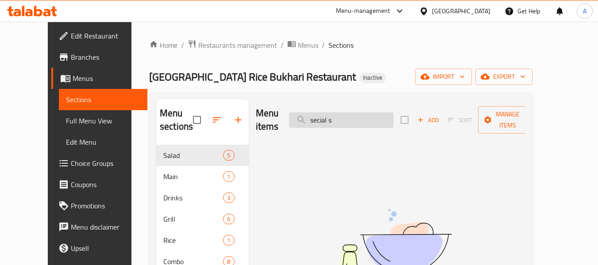
click at [360, 119] on input "secial s" at bounding box center [341, 119] width 104 height 15
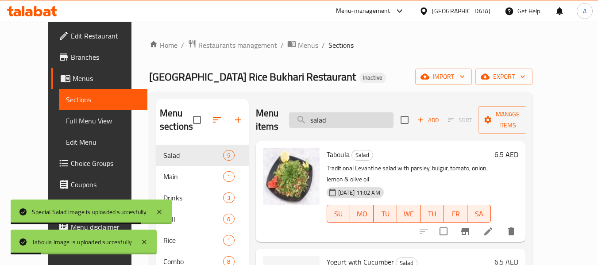
click at [351, 117] on input "salad" at bounding box center [341, 119] width 104 height 15
click at [351, 117] on input "w" at bounding box center [341, 119] width 104 height 15
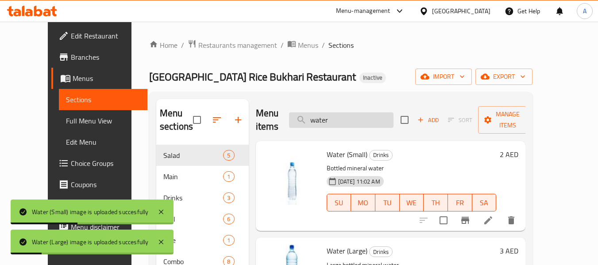
click at [357, 113] on input "water" at bounding box center [341, 119] width 104 height 15
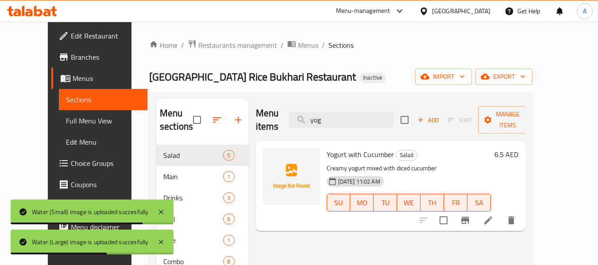
type input "yog"
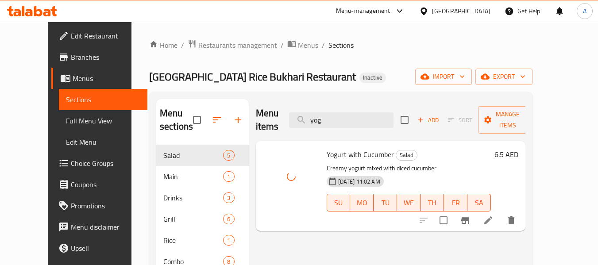
click at [339, 228] on div "Menu items yog Add Sort Manage items Yogurt with Cucumber Salad Creamy yogurt m…" at bounding box center [387, 231] width 277 height 265
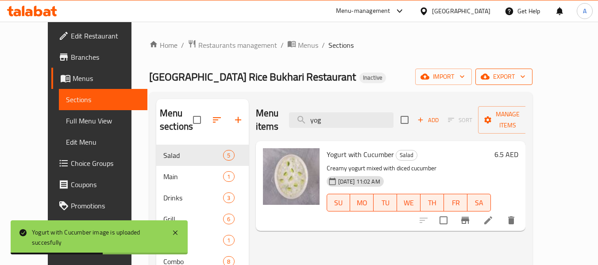
click at [525, 80] on span "export" at bounding box center [503, 76] width 43 height 11
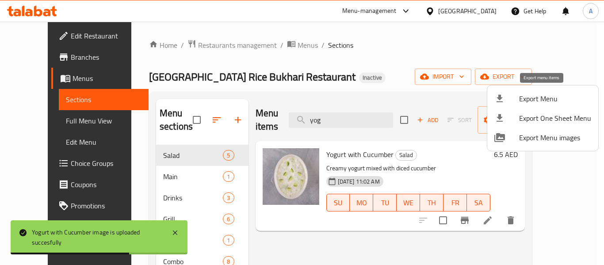
click at [522, 99] on span "Export Menu" at bounding box center [555, 98] width 72 height 11
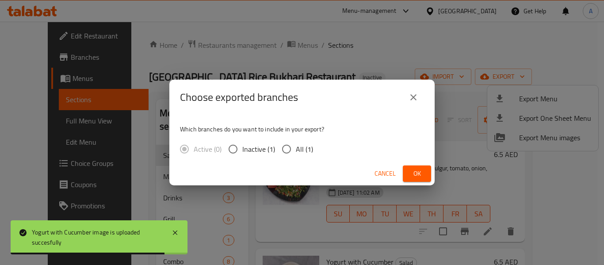
click at [280, 149] on input "All (1)" at bounding box center [286, 149] width 19 height 19
radio input "true"
click at [410, 175] on button "Ok" at bounding box center [417, 173] width 28 height 16
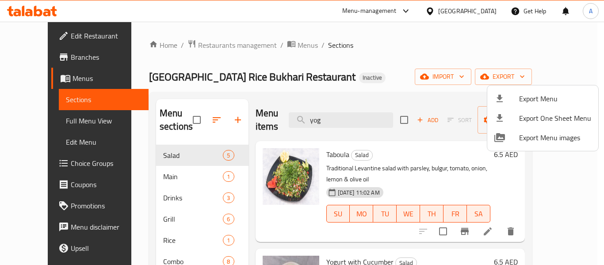
click at [280, 47] on div at bounding box center [302, 132] width 604 height 265
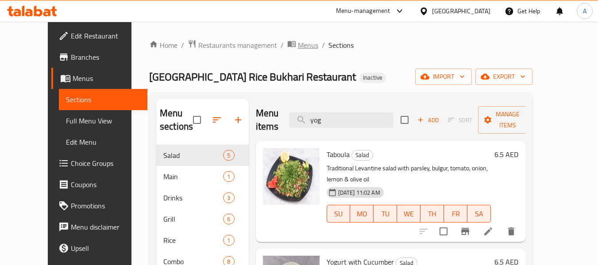
click at [298, 44] on span "Menus" at bounding box center [308, 45] width 20 height 11
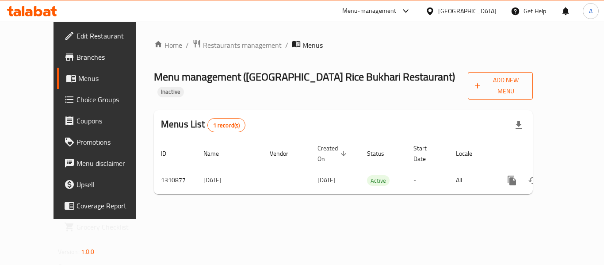
click at [526, 84] on span "Add New Menu" at bounding box center [500, 86] width 51 height 22
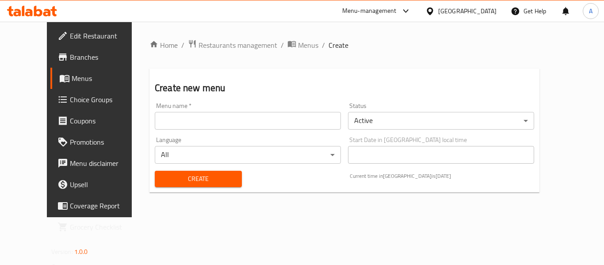
click at [252, 113] on input "text" at bounding box center [248, 121] width 186 height 18
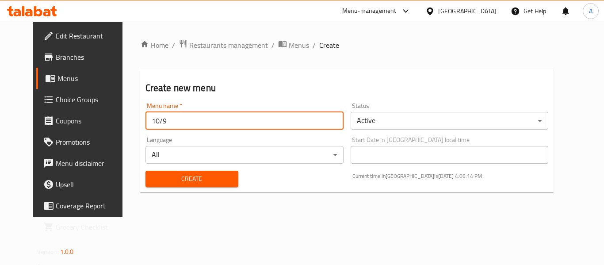
type input "10/9"
click at [146, 171] on button "Create" at bounding box center [192, 179] width 93 height 16
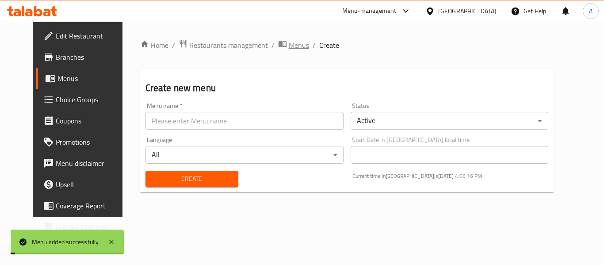
click at [289, 48] on span "Menus" at bounding box center [299, 45] width 20 height 11
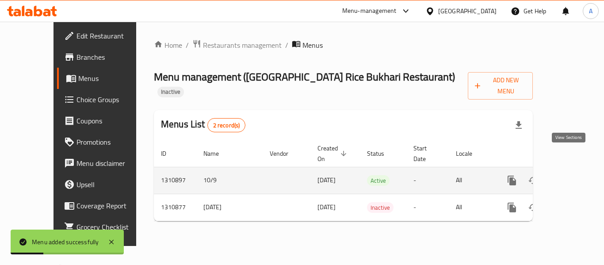
click at [571, 175] on icon "enhanced table" at bounding box center [576, 180] width 11 height 11
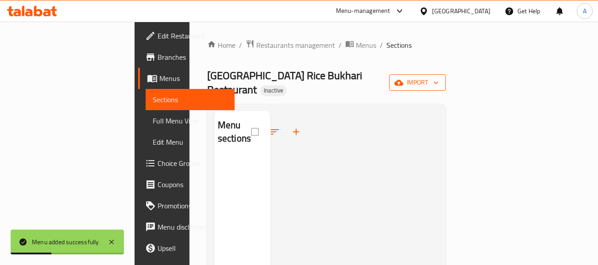
click at [438, 81] on span "import" at bounding box center [417, 82] width 42 height 11
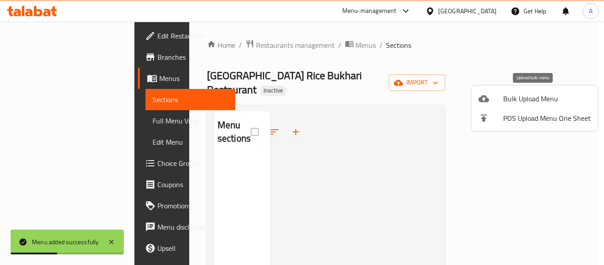
click at [538, 100] on span "Bulk Upload Menu" at bounding box center [547, 98] width 88 height 11
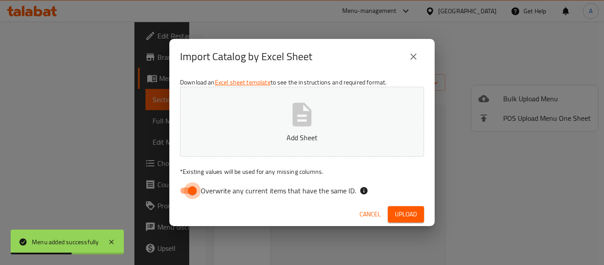
click at [192, 188] on input "Overwrite any current items that have the same ID." at bounding box center [192, 190] width 50 height 17
checkbox input "false"
click at [300, 127] on icon "button" at bounding box center [302, 114] width 28 height 28
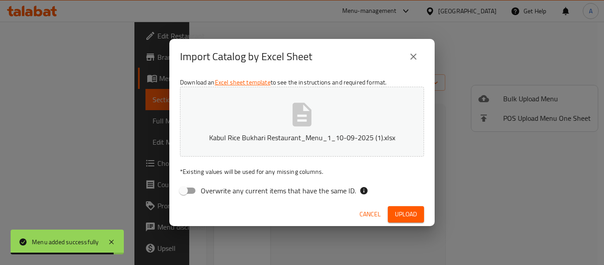
click at [415, 215] on span "Upload" at bounding box center [406, 214] width 22 height 11
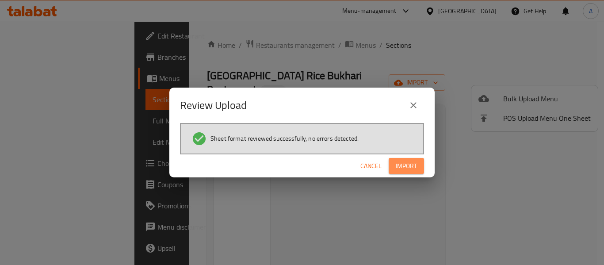
click at [390, 158] on button "Import" at bounding box center [406, 166] width 35 height 16
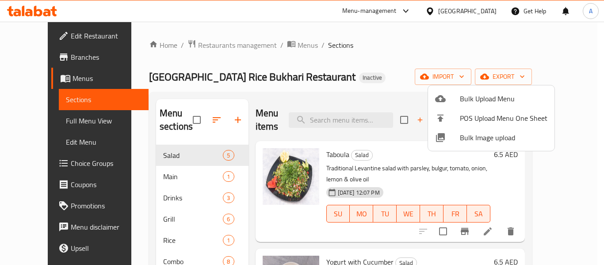
click at [51, 127] on div at bounding box center [302, 132] width 604 height 265
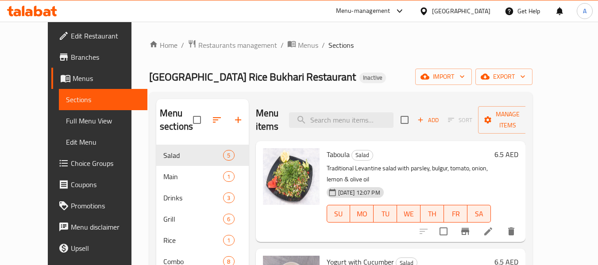
click at [66, 123] on span "Full Menu View" at bounding box center [103, 120] width 75 height 11
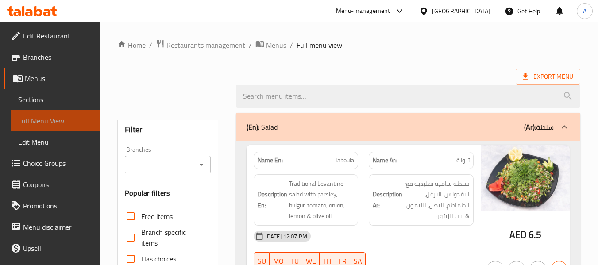
click at [61, 123] on span "Full Menu View" at bounding box center [55, 120] width 75 height 11
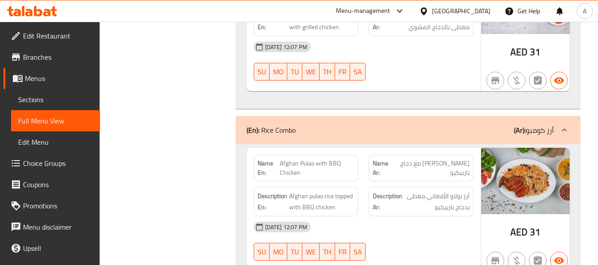
scroll to position [3298, 0]
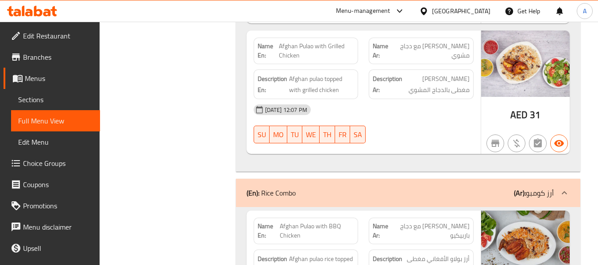
click at [57, 15] on icon at bounding box center [32, 11] width 50 height 11
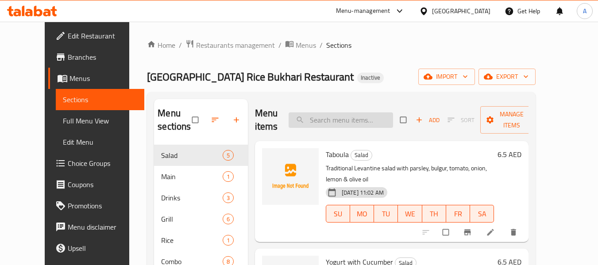
click at [327, 120] on input "search" at bounding box center [340, 119] width 104 height 15
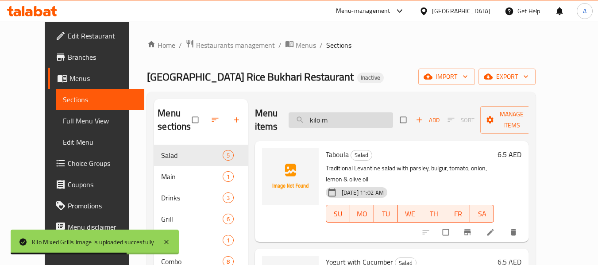
click at [350, 120] on input "kilo m" at bounding box center [340, 119] width 104 height 15
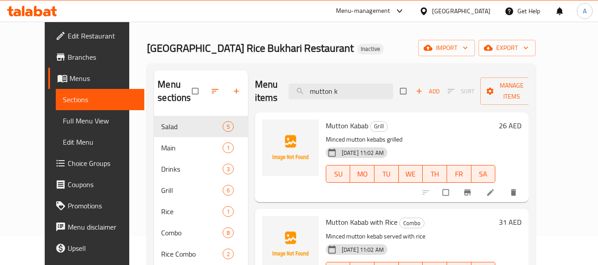
scroll to position [44, 0]
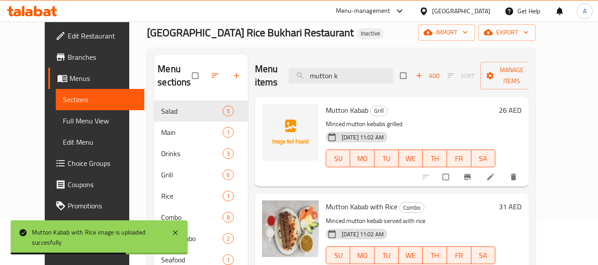
click at [333, 112] on span "Mutton Kabab" at bounding box center [347, 110] width 42 height 13
copy h6 "Mutton Kabab"
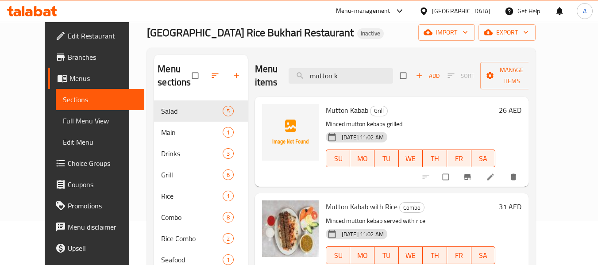
click at [348, 65] on div "Menu items mutton k Add Sort Manage items" at bounding box center [392, 76] width 274 height 42
click at [349, 78] on input "mutton k" at bounding box center [340, 75] width 104 height 15
paste input "Mixed"
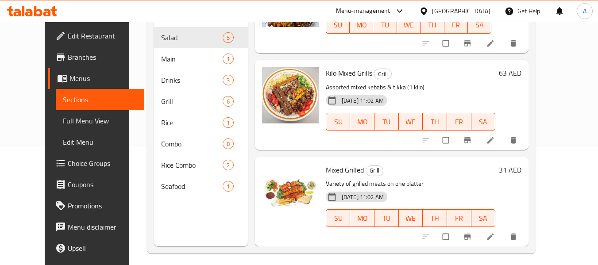
scroll to position [124, 0]
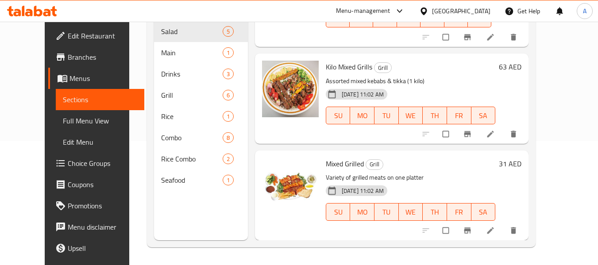
click at [441, 169] on h6 "Mixed Grilled Grill" at bounding box center [411, 163] width 170 height 12
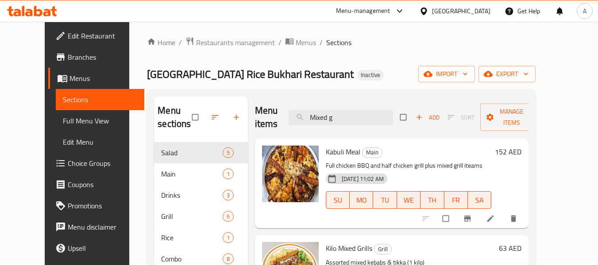
scroll to position [0, 0]
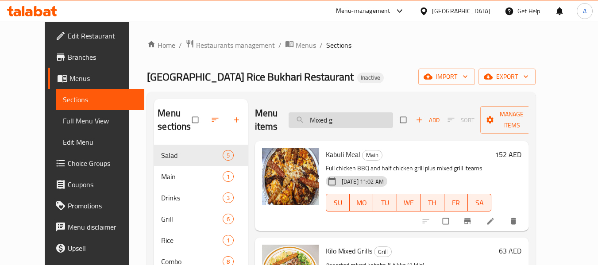
click at [350, 123] on input "Mixed g" at bounding box center [340, 119] width 104 height 15
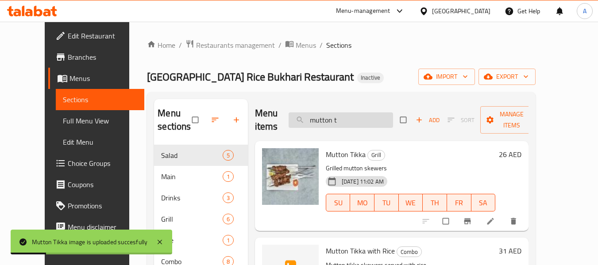
click at [356, 122] on input "mutton t" at bounding box center [340, 119] width 104 height 15
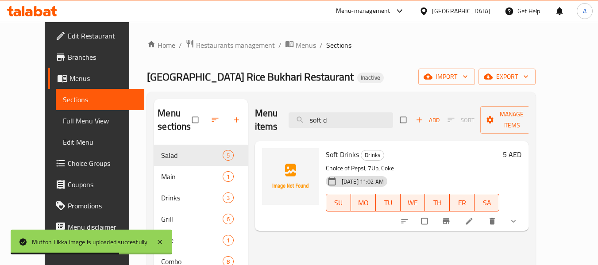
type input "soft d"
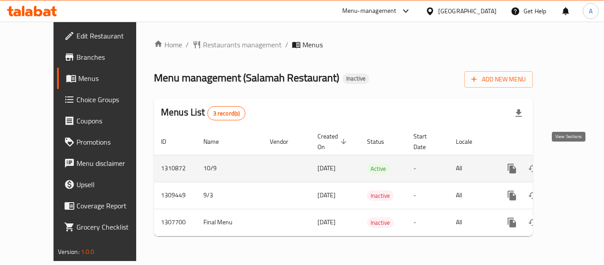
click at [574, 163] on icon "enhanced table" at bounding box center [576, 168] width 11 height 11
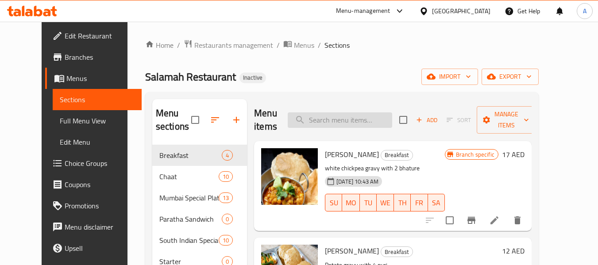
click at [344, 118] on input "search" at bounding box center [340, 119] width 104 height 15
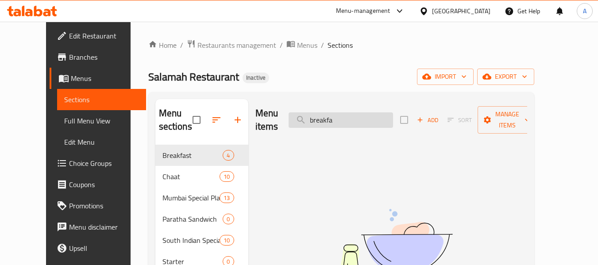
click at [342, 117] on input "breakfa" at bounding box center [340, 119] width 104 height 15
click at [341, 117] on input "breakfa" at bounding box center [340, 119] width 104 height 15
click at [379, 112] on input "break fa" at bounding box center [340, 119] width 104 height 15
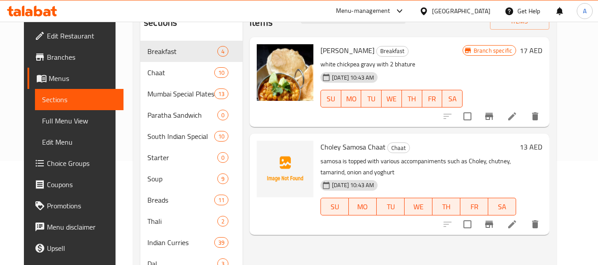
scroll to position [88, 0]
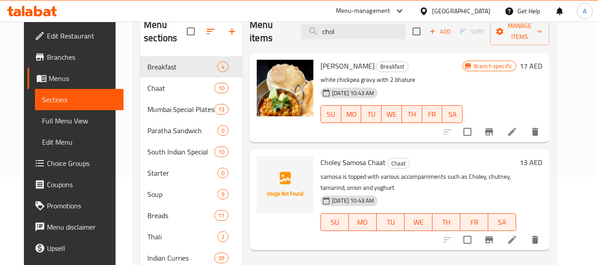
type input "chol"
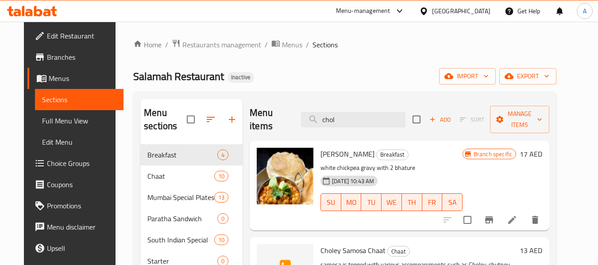
scroll to position [0, 0]
click at [201, 53] on div "Home / Restaurants management / Menus / Sections Salamah Restaurant Inactive im…" at bounding box center [344, 256] width 423 height 434
click at [204, 50] on span "Restaurants management" at bounding box center [221, 45] width 79 height 11
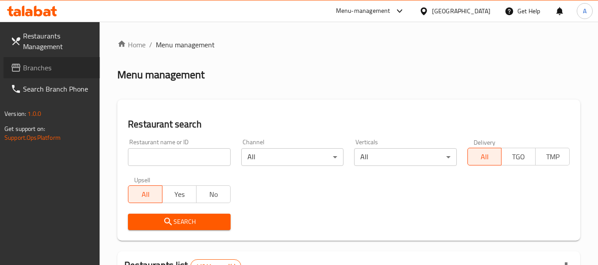
click at [53, 70] on span "Branches" at bounding box center [58, 67] width 70 height 11
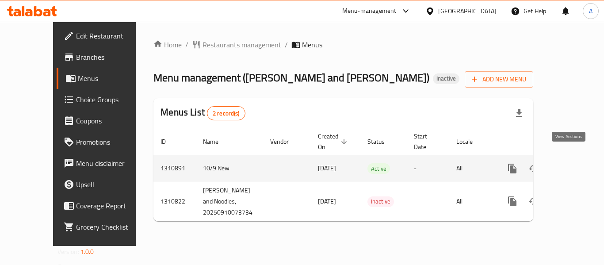
click at [571, 163] on icon "enhanced table" at bounding box center [576, 168] width 11 height 11
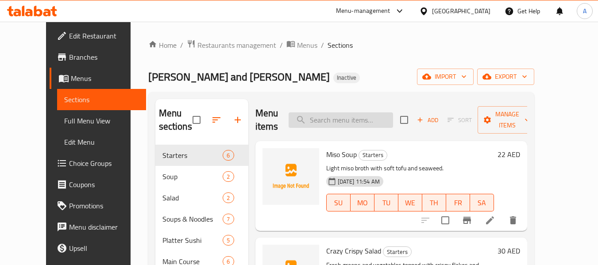
click at [354, 119] on input "search" at bounding box center [340, 119] width 104 height 15
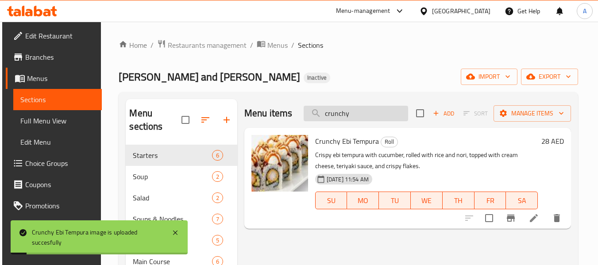
click at [372, 118] on input "crunchy" at bounding box center [355, 113] width 104 height 15
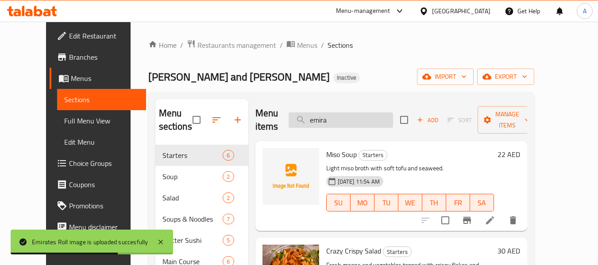
click at [355, 119] on input "emira" at bounding box center [340, 119] width 104 height 15
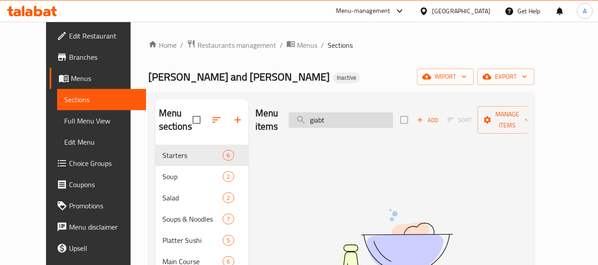
click at [335, 115] on input "giabt" at bounding box center [340, 119] width 104 height 15
click at [349, 113] on input "giant" at bounding box center [340, 119] width 104 height 15
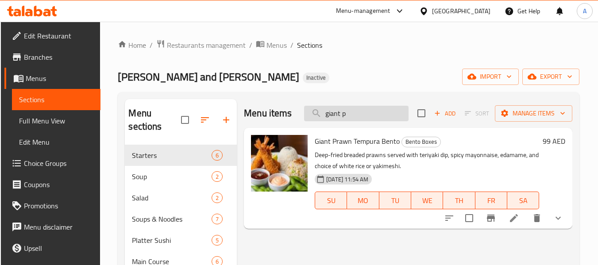
click at [350, 112] on input "giant p" at bounding box center [356, 113] width 104 height 15
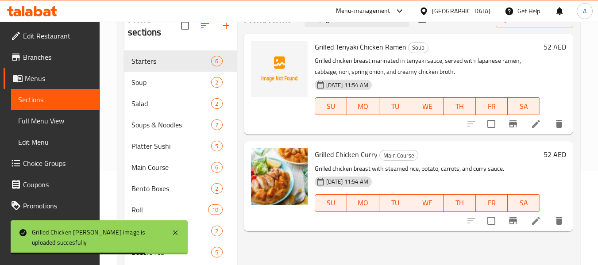
scroll to position [44, 0]
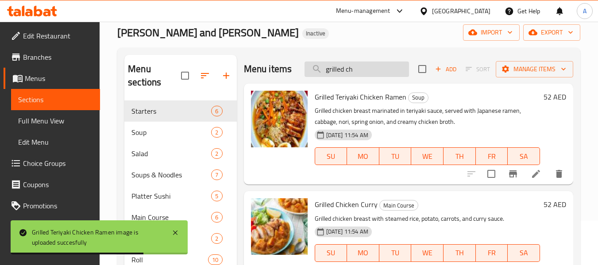
click at [360, 71] on input "grilled ch" at bounding box center [356, 68] width 104 height 15
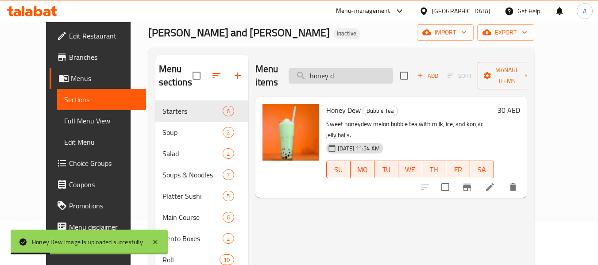
click at [364, 71] on input "honey d" at bounding box center [340, 75] width 104 height 15
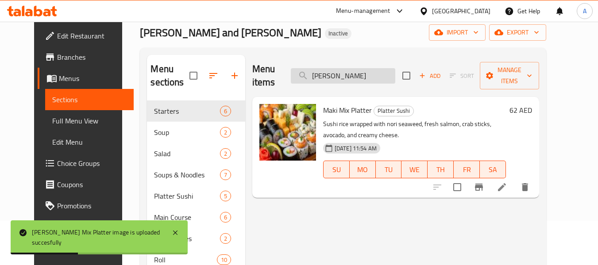
click at [366, 68] on input "maki m" at bounding box center [343, 75] width 104 height 15
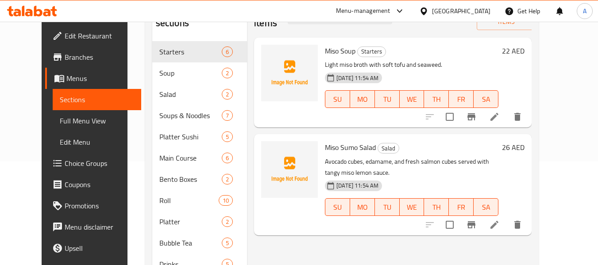
scroll to position [88, 0]
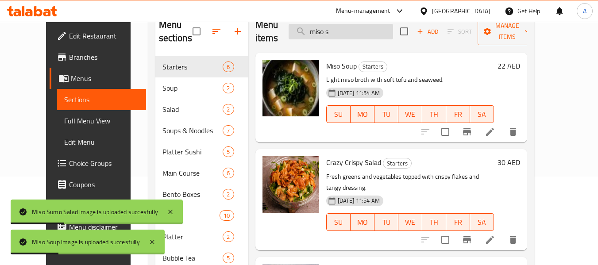
click at [363, 28] on input "miso s" at bounding box center [340, 31] width 104 height 15
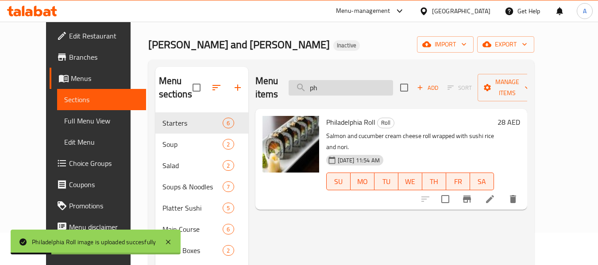
scroll to position [0, 0]
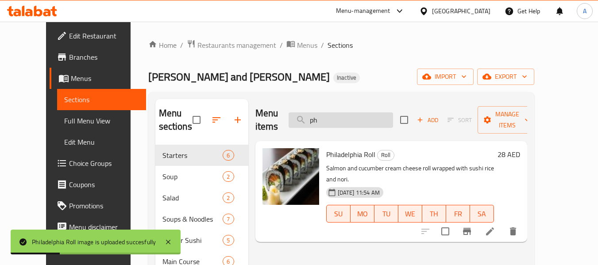
click at [343, 112] on input "ph" at bounding box center [340, 119] width 104 height 15
click at [343, 112] on input "s" at bounding box center [340, 119] width 104 height 15
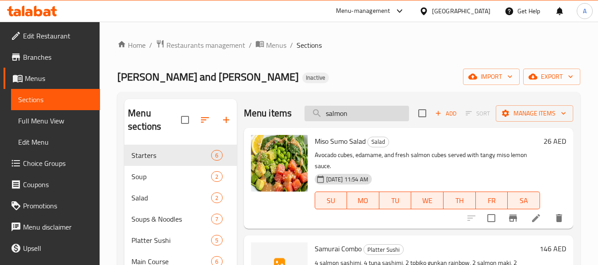
click at [365, 121] on input "salmon" at bounding box center [356, 113] width 104 height 15
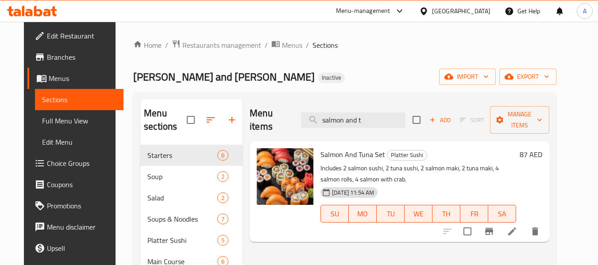
drag, startPoint x: 387, startPoint y: 112, endPoint x: 350, endPoint y: 124, distance: 38.9
click at [350, 124] on div "Menu items salmon and t Add Sort Manage items" at bounding box center [400, 120] width 300 height 42
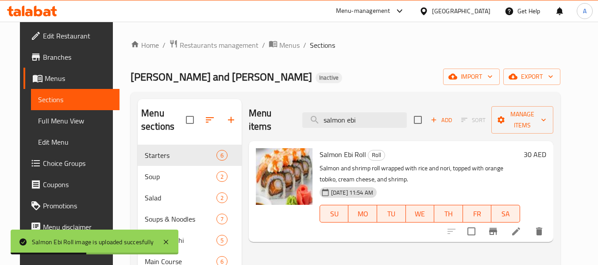
drag, startPoint x: 342, startPoint y: 119, endPoint x: 329, endPoint y: 122, distance: 13.1
click at [329, 122] on div "Menu items salmon ebi Add Sort Manage items" at bounding box center [401, 120] width 304 height 42
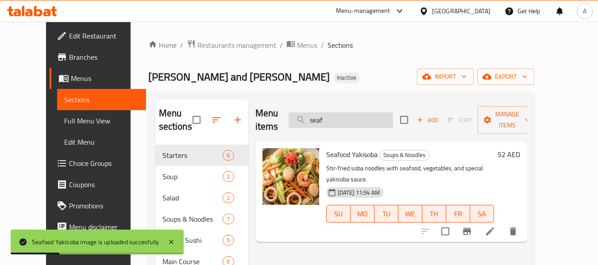
click at [352, 112] on input "seaf" at bounding box center [340, 119] width 104 height 15
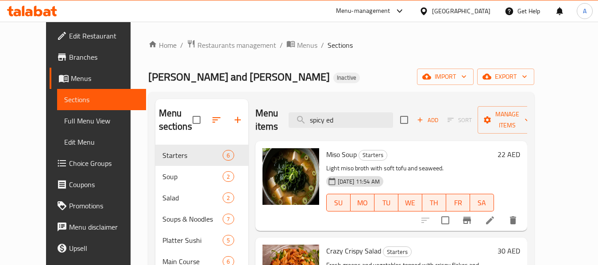
drag, startPoint x: 357, startPoint y: 121, endPoint x: 326, endPoint y: 130, distance: 32.3
click at [326, 130] on div "Menu items spicy ed Add Sort Manage items" at bounding box center [391, 120] width 272 height 42
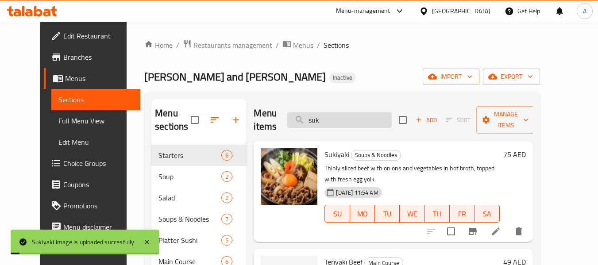
drag, startPoint x: 341, startPoint y: 116, endPoint x: 319, endPoint y: 120, distance: 21.6
click at [319, 120] on input "suk" at bounding box center [339, 119] width 104 height 15
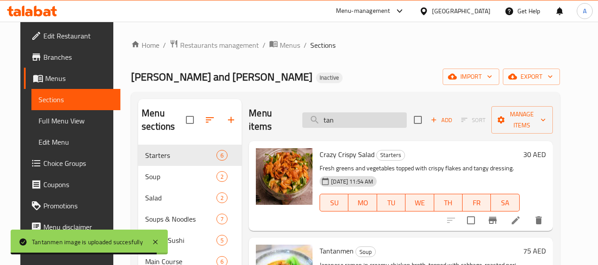
click at [350, 120] on input "tan" at bounding box center [354, 119] width 104 height 15
click at [350, 120] on input "t" at bounding box center [354, 119] width 104 height 15
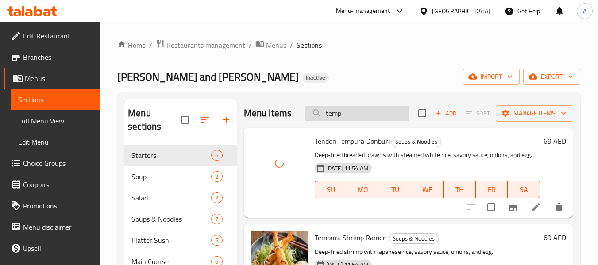
drag, startPoint x: 343, startPoint y: 123, endPoint x: 334, endPoint y: 125, distance: 9.0
click at [334, 121] on input "temp" at bounding box center [356, 113] width 104 height 15
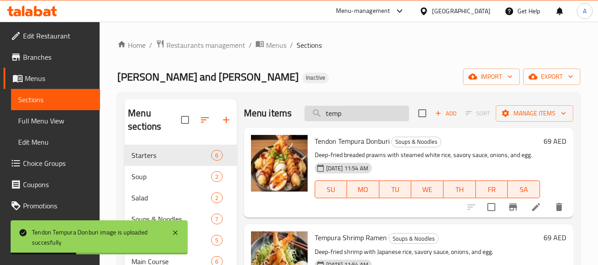
click at [357, 121] on input "temp" at bounding box center [356, 113] width 104 height 15
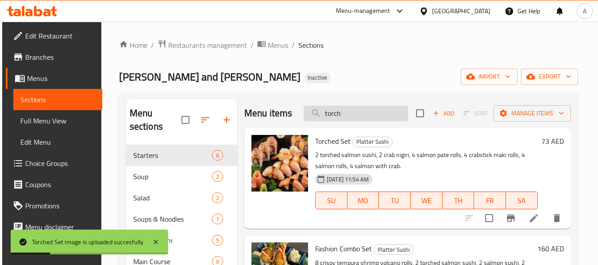
click at [358, 108] on input "torch" at bounding box center [355, 113] width 104 height 15
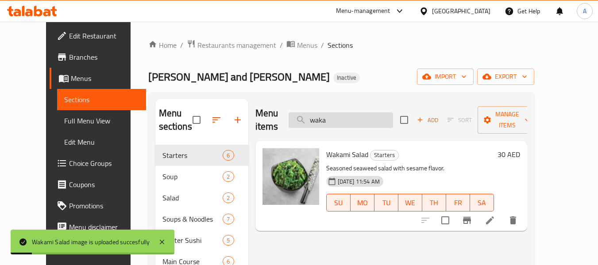
click at [356, 118] on input "waka" at bounding box center [340, 119] width 104 height 15
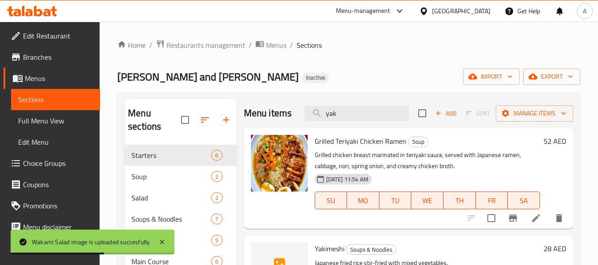
type input "yak"
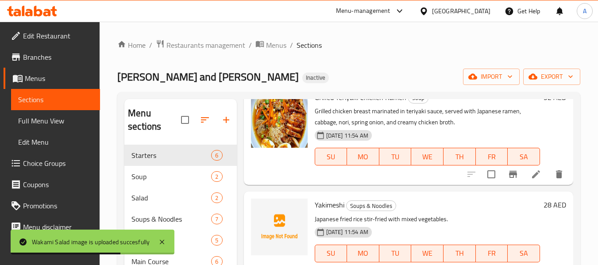
scroll to position [44, 0]
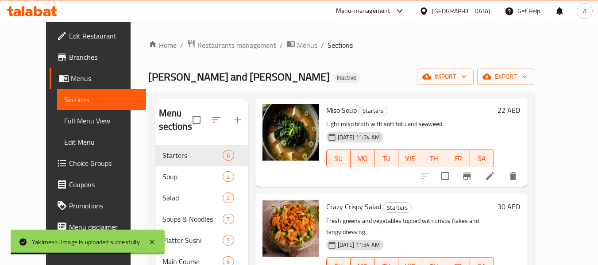
click at [445, 12] on div "[GEOGRAPHIC_DATA]" at bounding box center [461, 11] width 58 height 10
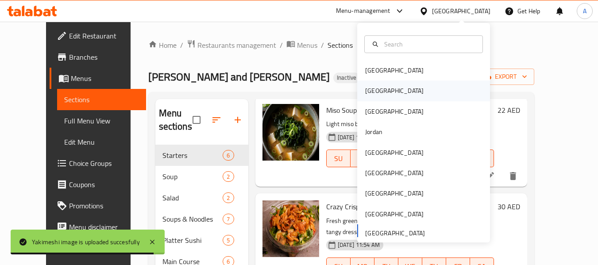
click at [384, 88] on div "Egypt" at bounding box center [423, 91] width 133 height 20
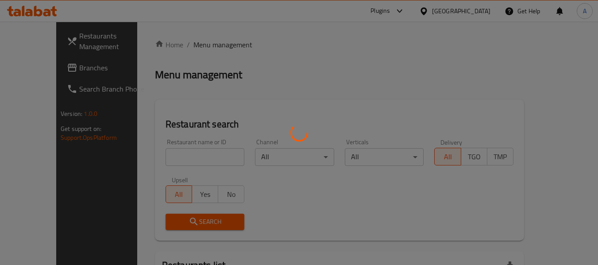
click div
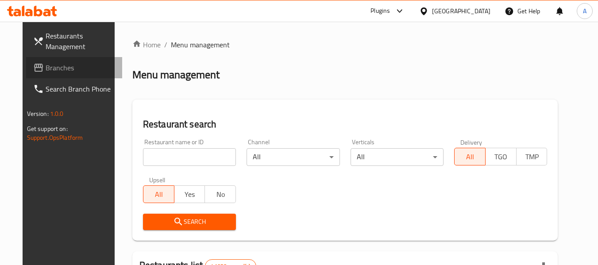
click span "Branches"
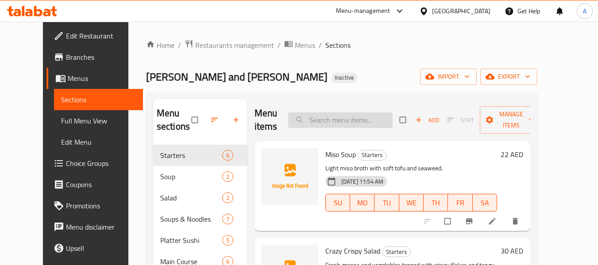
click at [334, 119] on input "search" at bounding box center [340, 119] width 104 height 15
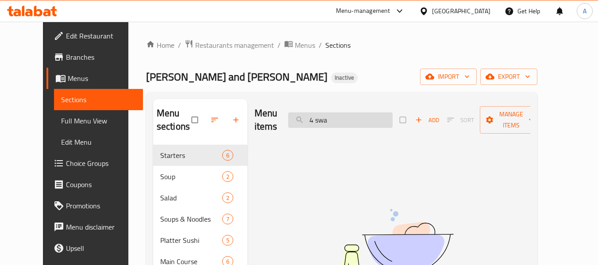
drag, startPoint x: 342, startPoint y: 115, endPoint x: 333, endPoint y: 121, distance: 10.6
click at [333, 121] on input "4 swa" at bounding box center [340, 119] width 104 height 15
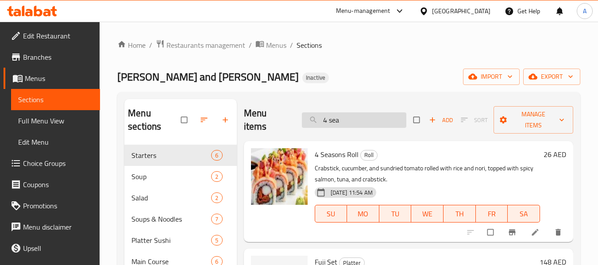
click at [354, 123] on input "4 sea" at bounding box center [354, 119] width 104 height 15
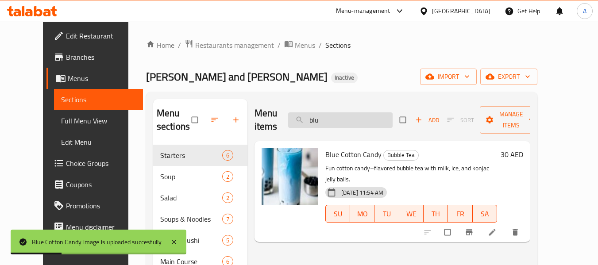
click at [357, 116] on input "blu" at bounding box center [340, 119] width 104 height 15
click at [357, 116] on input "c" at bounding box center [340, 119] width 104 height 15
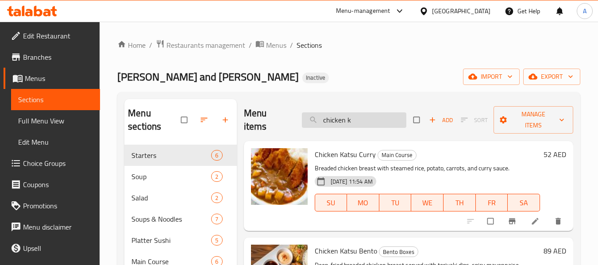
click at [367, 125] on input "chicken k" at bounding box center [354, 119] width 104 height 15
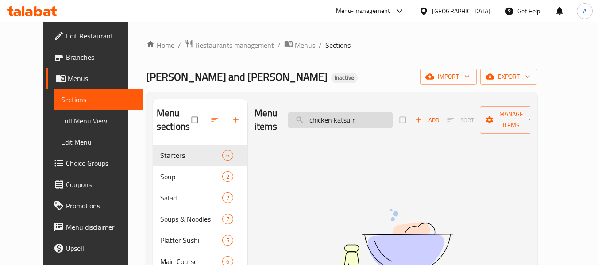
click at [367, 126] on input "chicken katsu r" at bounding box center [340, 119] width 104 height 15
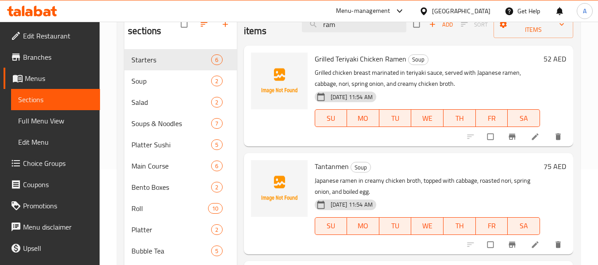
scroll to position [53, 0]
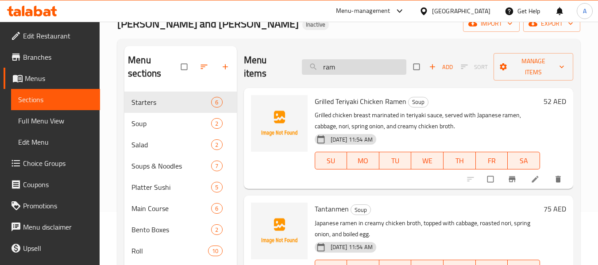
click at [338, 69] on input "ram" at bounding box center [354, 66] width 104 height 15
click at [336, 69] on input "ram" at bounding box center [354, 66] width 104 height 15
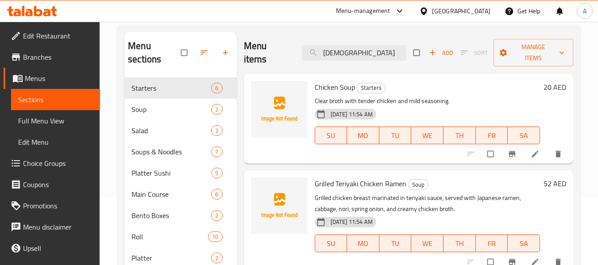
scroll to position [0, 0]
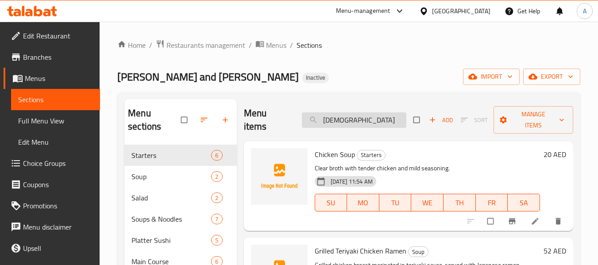
click at [347, 124] on input "[DEMOGRAPHIC_DATA]" at bounding box center [354, 119] width 104 height 15
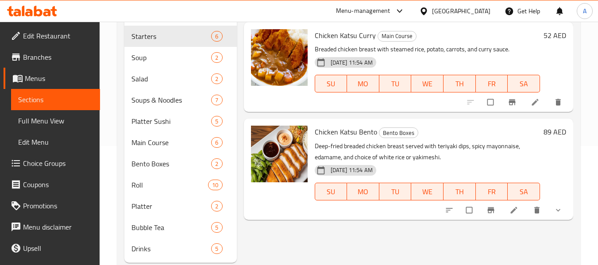
scroll to position [133, 0]
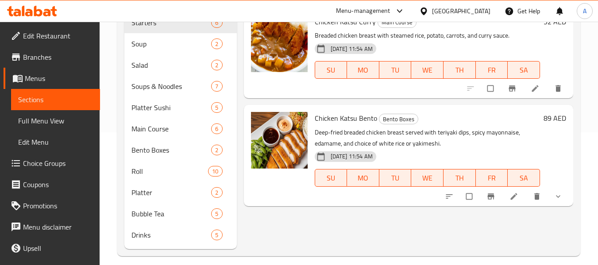
click at [345, 116] on span "Chicken Katsu Bento" at bounding box center [346, 117] width 62 height 13
copy span "Katsu"
click at [405, 211] on div "Menu items chicken ka Add Sort Manage items Chicken Katsu Curry Main Course Bre…" at bounding box center [405, 107] width 336 height 283
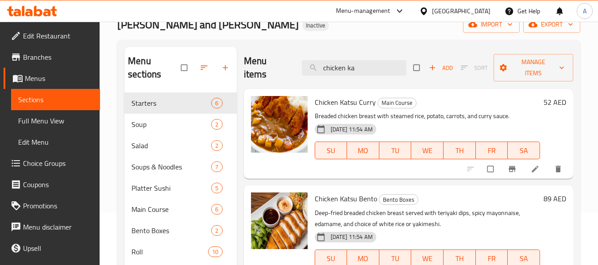
scroll to position [0, 0]
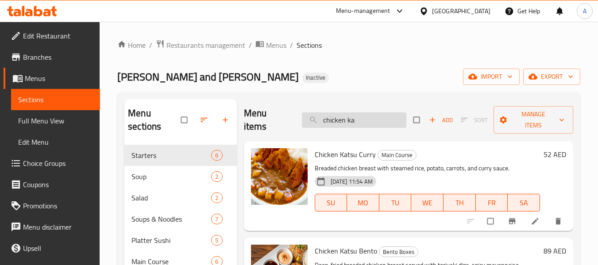
click at [366, 121] on input "chicken ka" at bounding box center [354, 119] width 104 height 15
paste input "Katsu"
click at [366, 121] on input "chicken ka" at bounding box center [354, 119] width 104 height 15
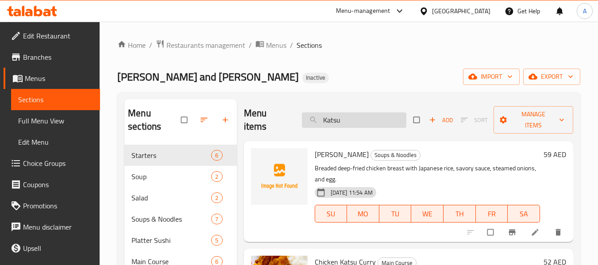
click at [343, 123] on input "Katsu" at bounding box center [354, 119] width 104 height 15
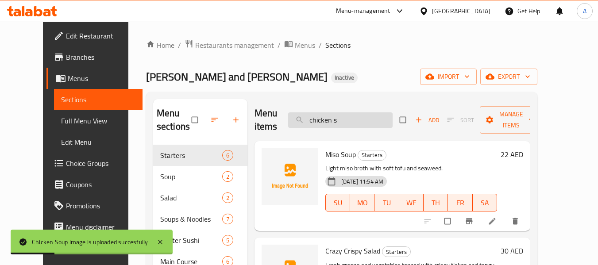
click at [374, 124] on input "chicken s" at bounding box center [340, 119] width 104 height 15
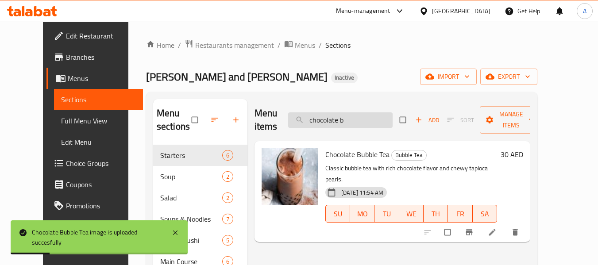
click at [353, 115] on input "chocolate b" at bounding box center [340, 119] width 104 height 15
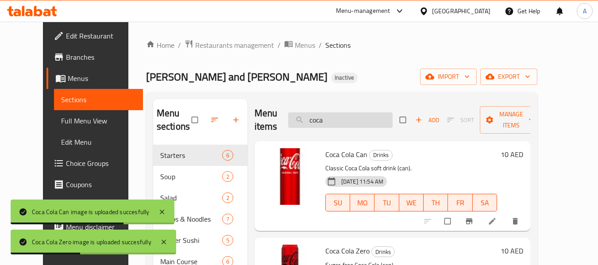
click at [362, 120] on input "coca" at bounding box center [340, 119] width 104 height 15
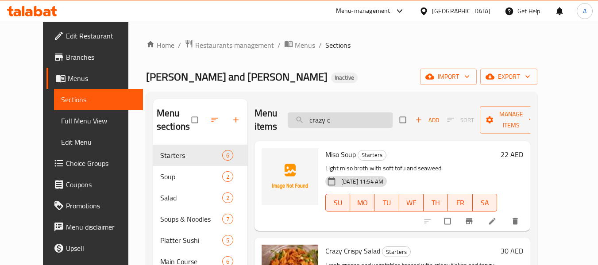
click at [362, 123] on input "crazy c" at bounding box center [340, 119] width 104 height 15
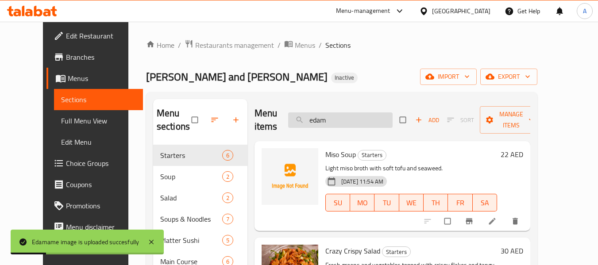
click at [333, 119] on input "edam" at bounding box center [340, 119] width 104 height 15
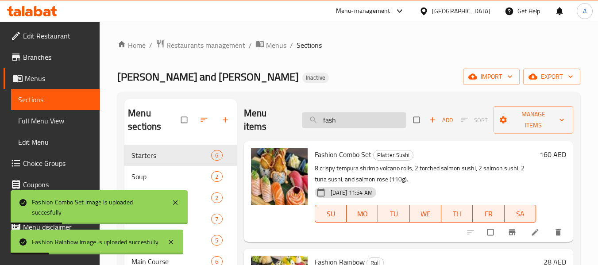
click at [354, 127] on input "fash" at bounding box center [354, 119] width 104 height 15
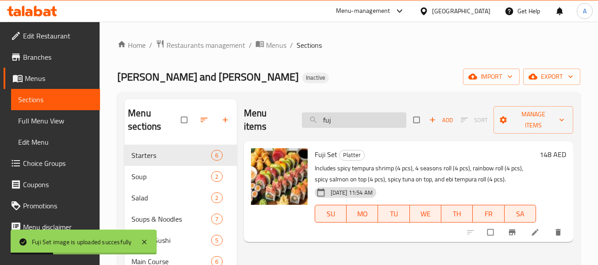
click at [344, 118] on input "fuj" at bounding box center [354, 119] width 104 height 15
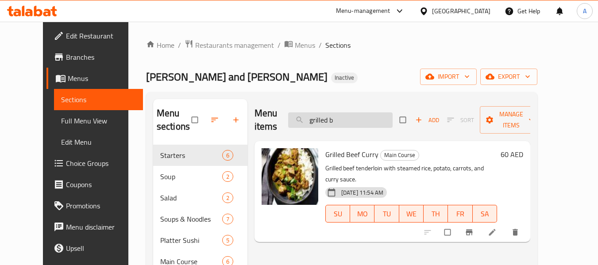
drag, startPoint x: 354, startPoint y: 119, endPoint x: 326, endPoint y: 127, distance: 29.4
click at [326, 127] on input "grilled b" at bounding box center [340, 119] width 104 height 15
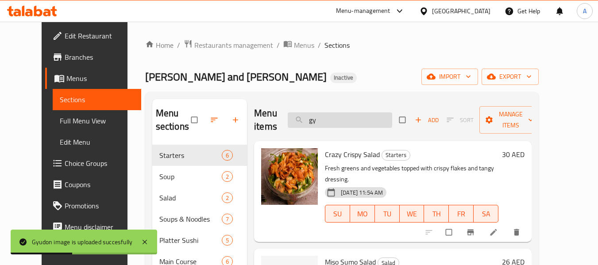
click at [337, 118] on input "gy" at bounding box center [340, 119] width 104 height 15
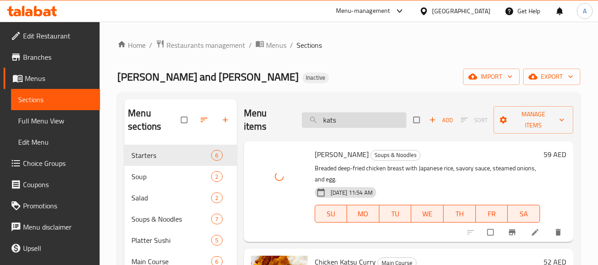
click at [349, 119] on input "kats" at bounding box center [354, 119] width 104 height 15
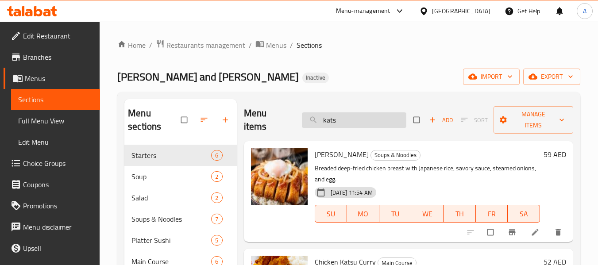
click at [364, 125] on input "kats" at bounding box center [354, 119] width 104 height 15
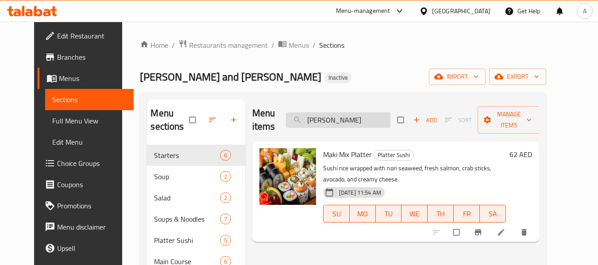
click at [338, 119] on input "maki m" at bounding box center [338, 119] width 104 height 15
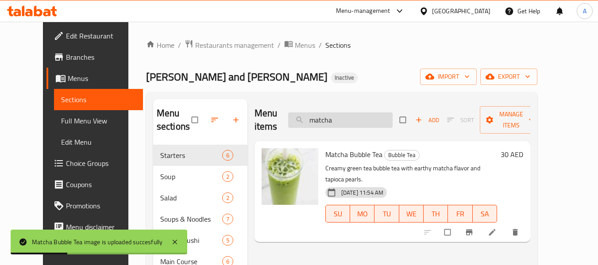
click at [350, 117] on input "matcha" at bounding box center [340, 119] width 104 height 15
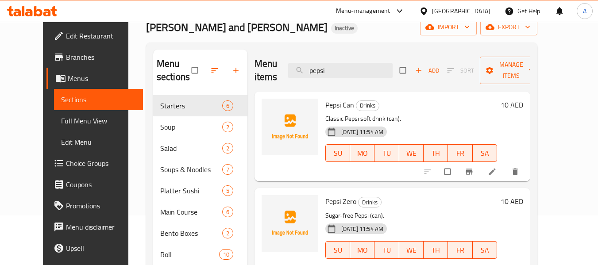
scroll to position [88, 0]
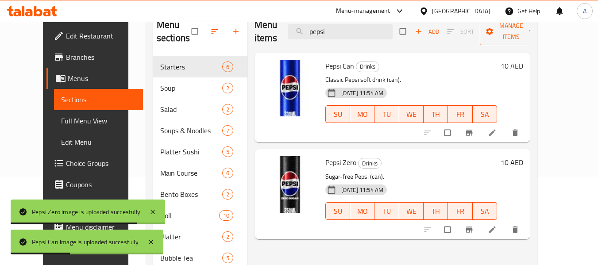
click at [430, 173] on p "Sugar-free Pepsi (can)." at bounding box center [411, 176] width 172 height 11
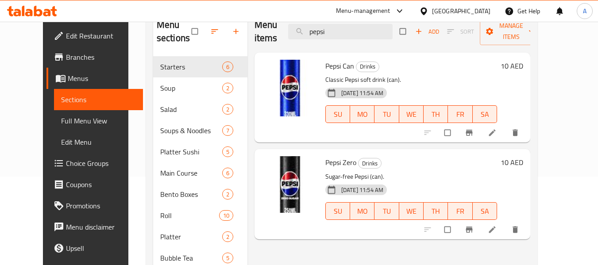
scroll to position [0, 0]
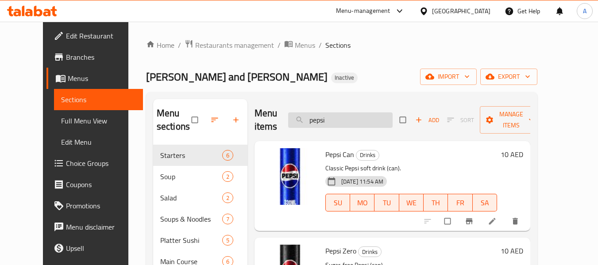
click at [349, 121] on input "pepsi" at bounding box center [340, 119] width 104 height 15
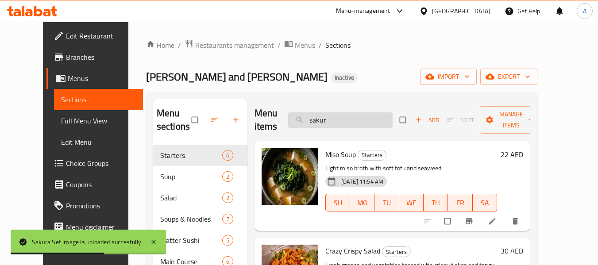
click at [351, 118] on input "sakur" at bounding box center [340, 119] width 104 height 15
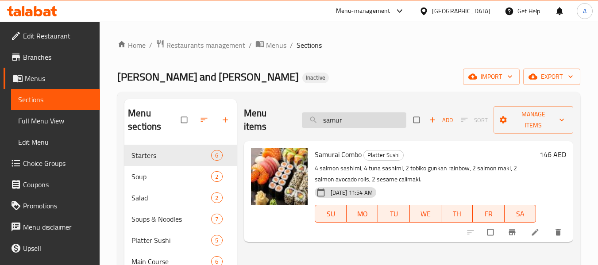
drag, startPoint x: 362, startPoint y: 119, endPoint x: 326, endPoint y: 123, distance: 35.6
click at [326, 123] on input "samur" at bounding box center [354, 119] width 104 height 15
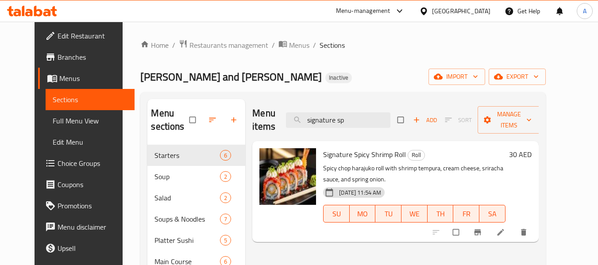
drag, startPoint x: 376, startPoint y: 123, endPoint x: 326, endPoint y: 130, distance: 50.4
click at [326, 130] on div "Menu items signature sp Add Sort Manage items" at bounding box center [395, 120] width 286 height 42
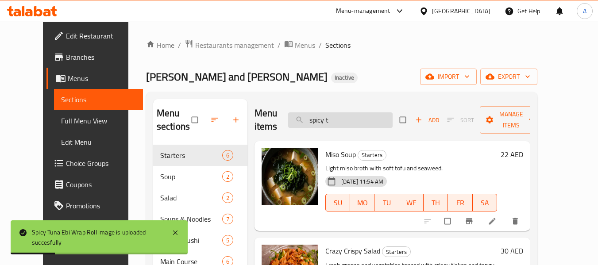
click at [358, 122] on input "spicy t" at bounding box center [340, 119] width 104 height 15
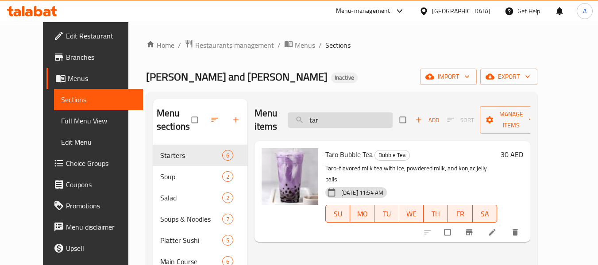
click at [340, 116] on input "tar" at bounding box center [340, 119] width 104 height 15
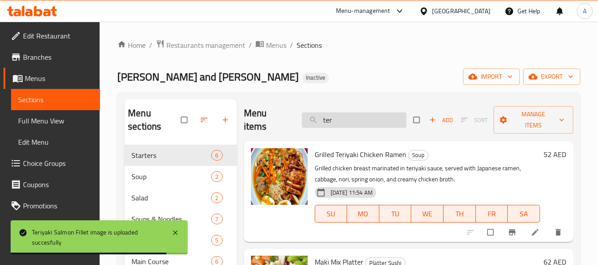
click at [353, 122] on input "ter" at bounding box center [354, 119] width 104 height 15
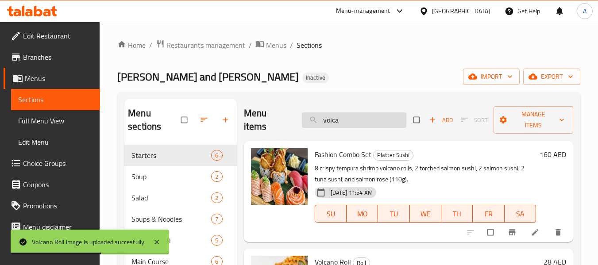
click at [364, 117] on input "volca" at bounding box center [354, 119] width 104 height 15
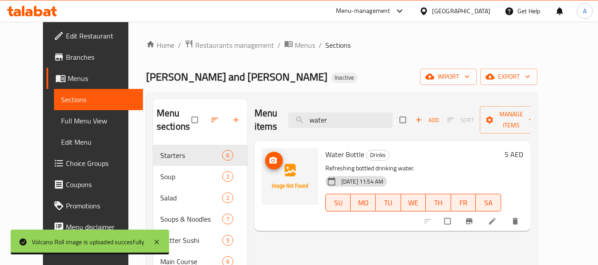
type input "water"
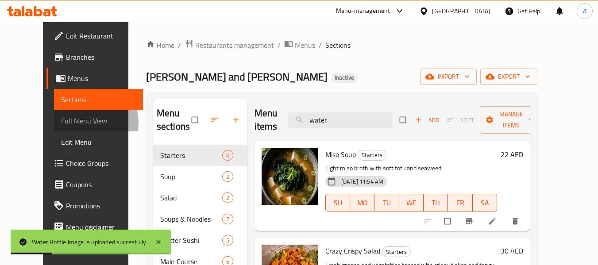
click at [61, 123] on span "Full Menu View" at bounding box center [98, 120] width 75 height 11
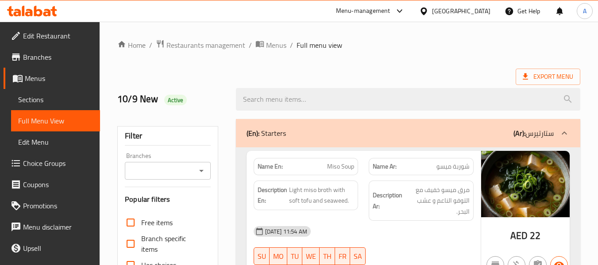
click at [42, 14] on icon at bounding box center [38, 11] width 8 height 11
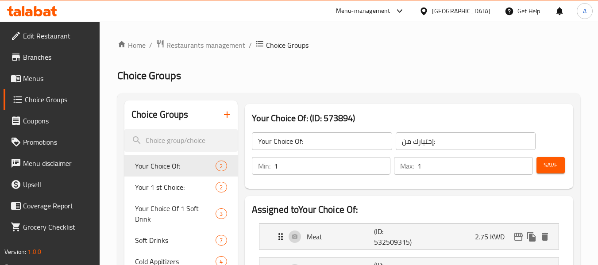
click at [46, 3] on div at bounding box center [32, 11] width 64 height 18
click at [41, 9] on icon at bounding box center [32, 11] width 50 height 11
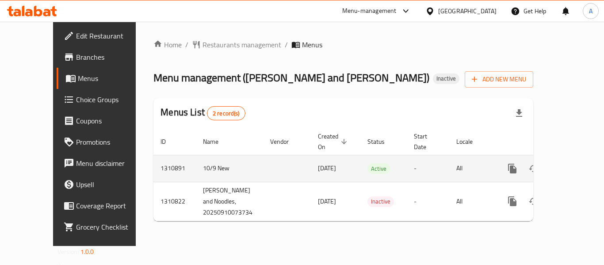
click at [572, 165] on icon "enhanced table" at bounding box center [576, 169] width 8 height 8
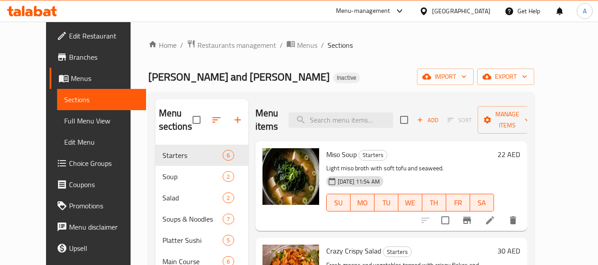
click at [64, 117] on span "Full Menu View" at bounding box center [101, 120] width 75 height 11
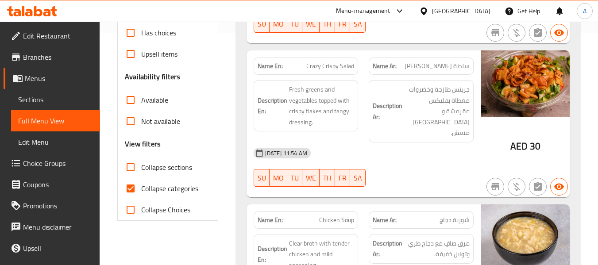
scroll to position [64, 0]
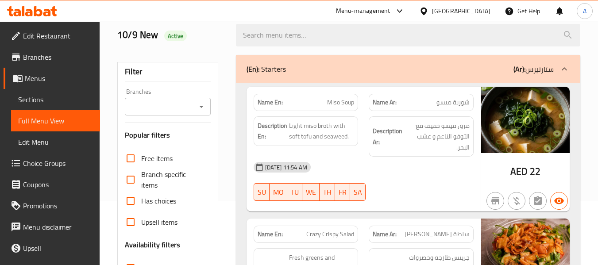
click at [45, 4] on div at bounding box center [32, 11] width 64 height 18
click at [43, 10] on icon at bounding box center [32, 11] width 50 height 11
